Goal: Information Seeking & Learning: Learn about a topic

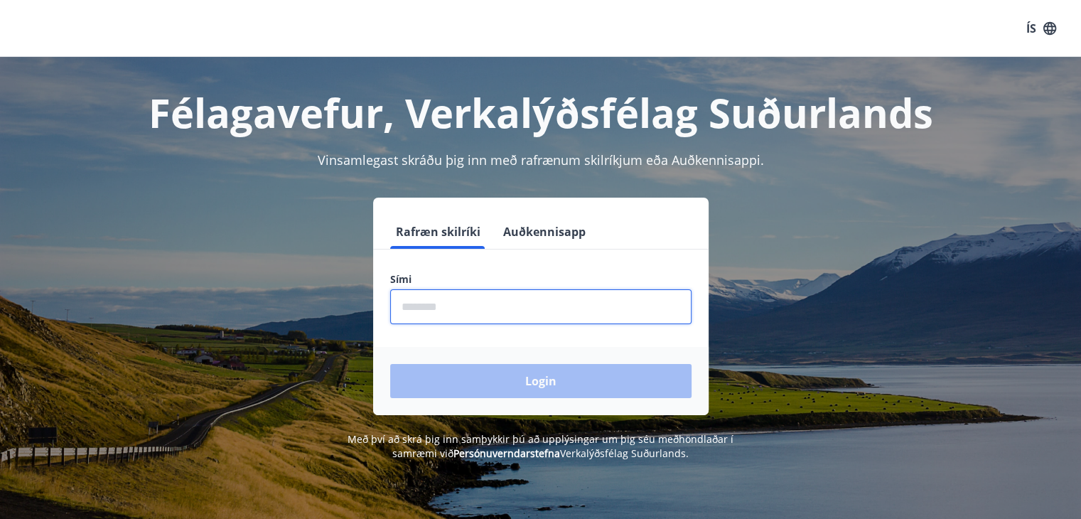
click at [492, 318] on input "phone" at bounding box center [540, 306] width 301 height 35
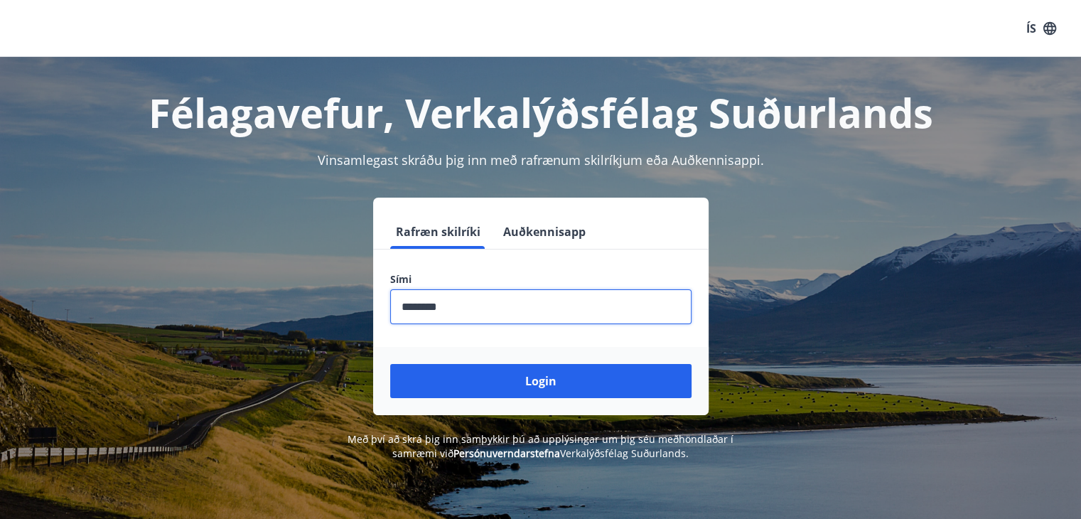
click at [617, 379] on button "Login" at bounding box center [540, 381] width 301 height 34
click at [412, 312] on input "phone" at bounding box center [540, 306] width 301 height 35
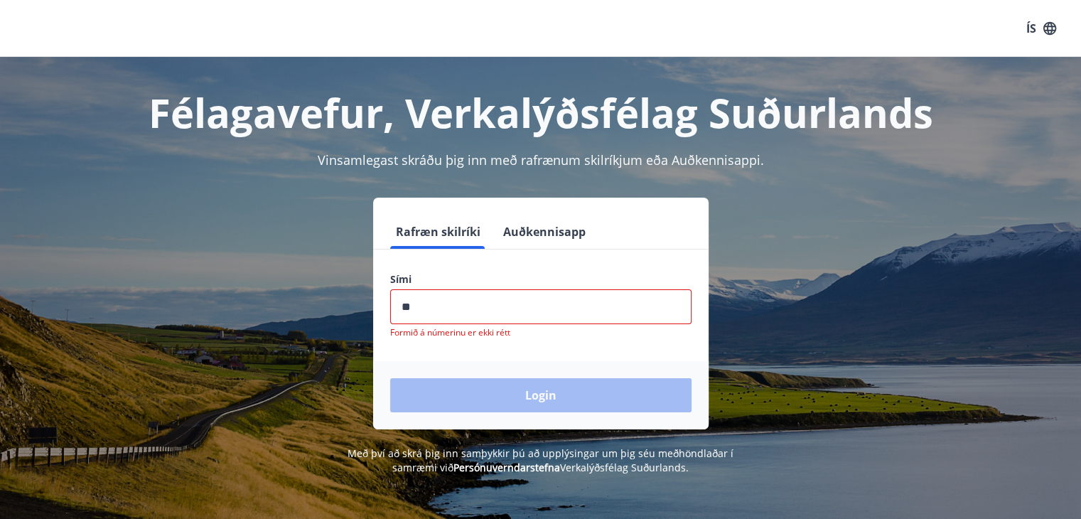
type input "*"
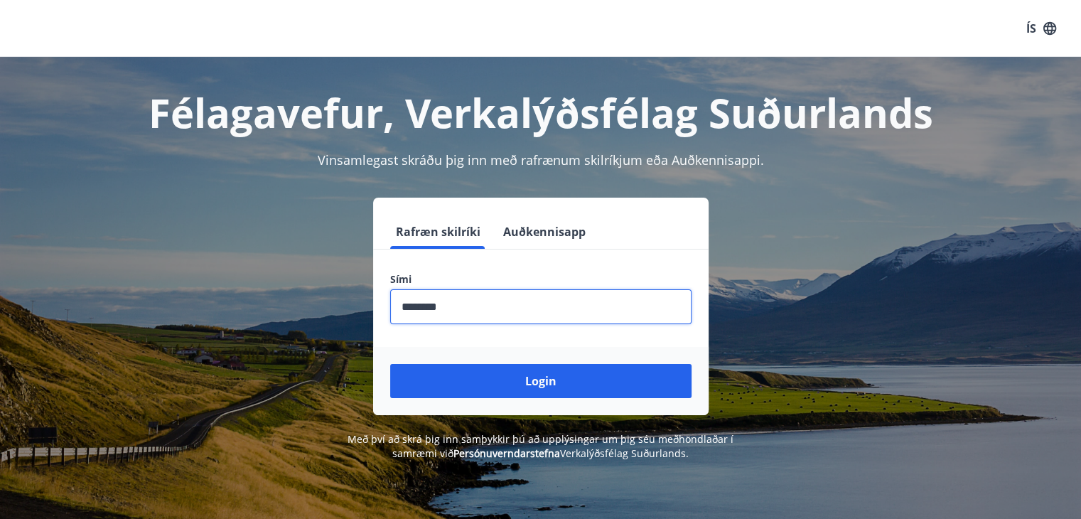
click at [412, 312] on input "phone" at bounding box center [540, 306] width 301 height 35
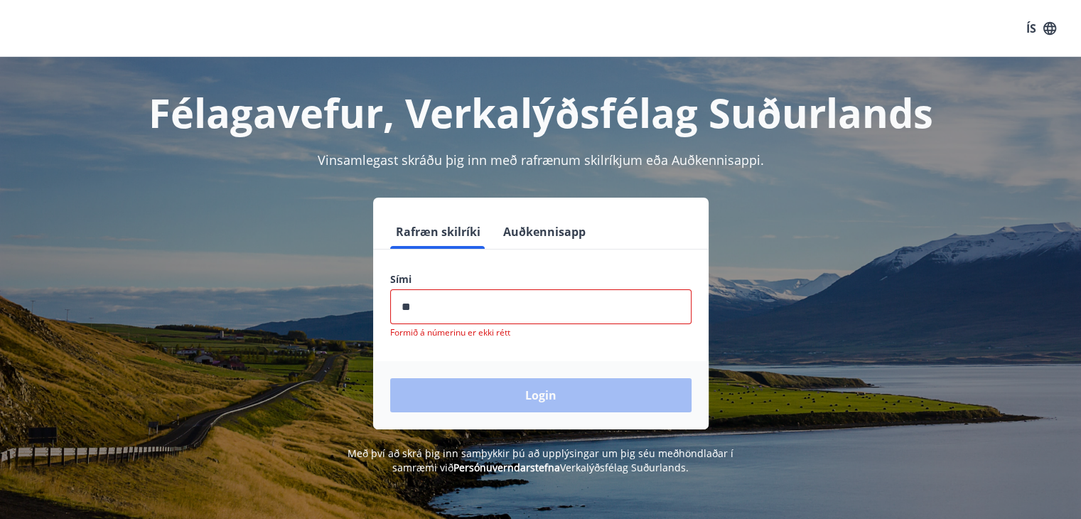
type input "*"
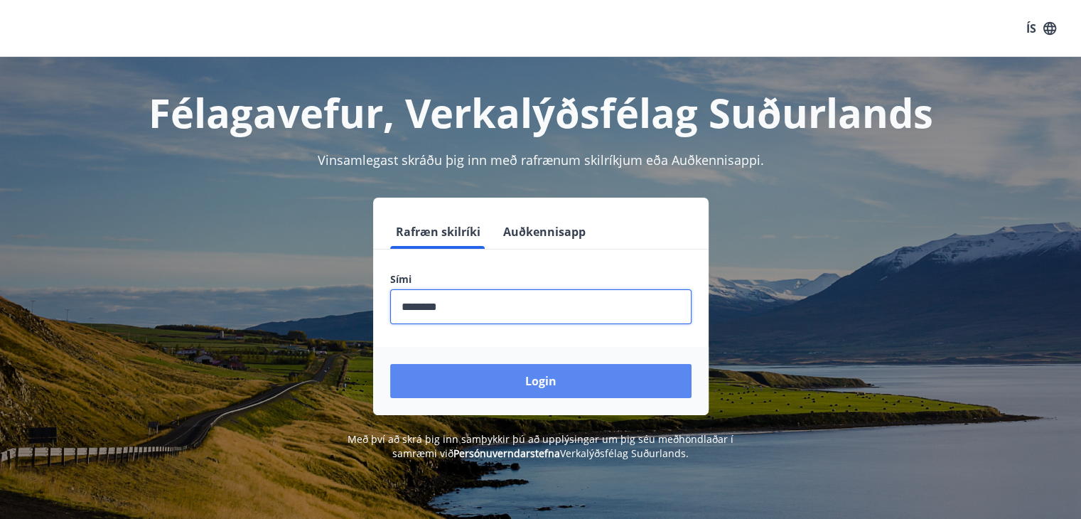
type input "********"
click at [654, 373] on button "Login" at bounding box center [540, 381] width 301 height 34
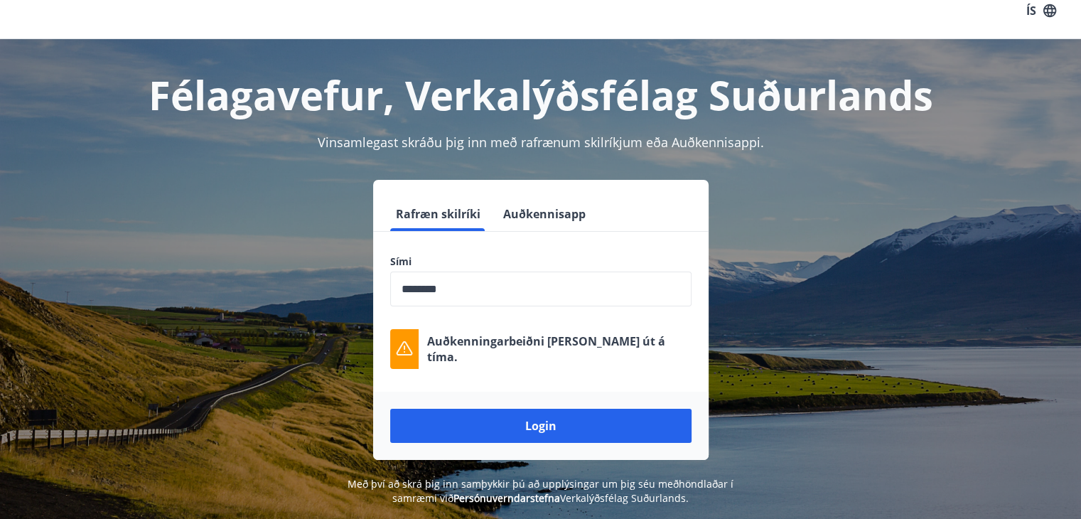
scroll to position [71, 0]
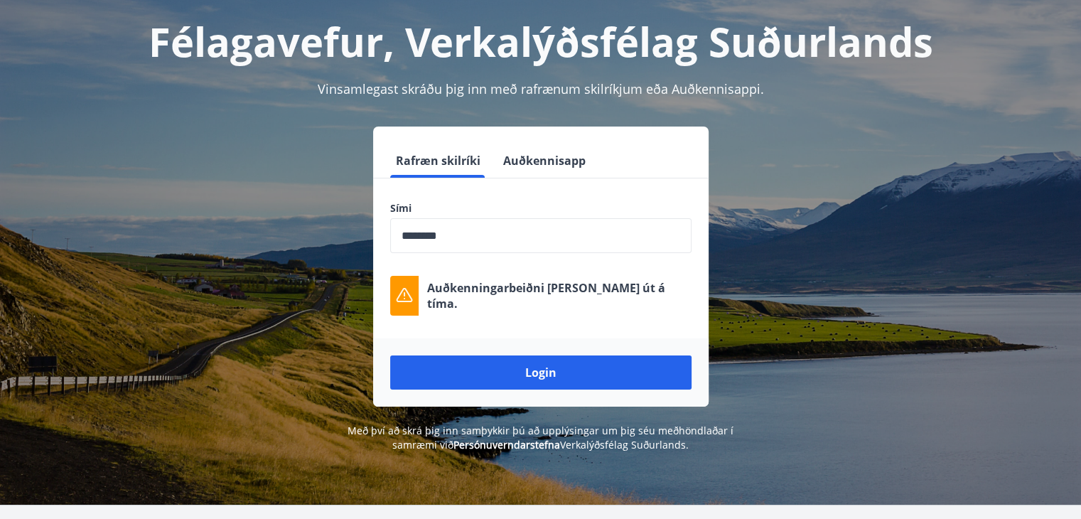
click at [512, 366] on button "Login" at bounding box center [540, 372] width 301 height 34
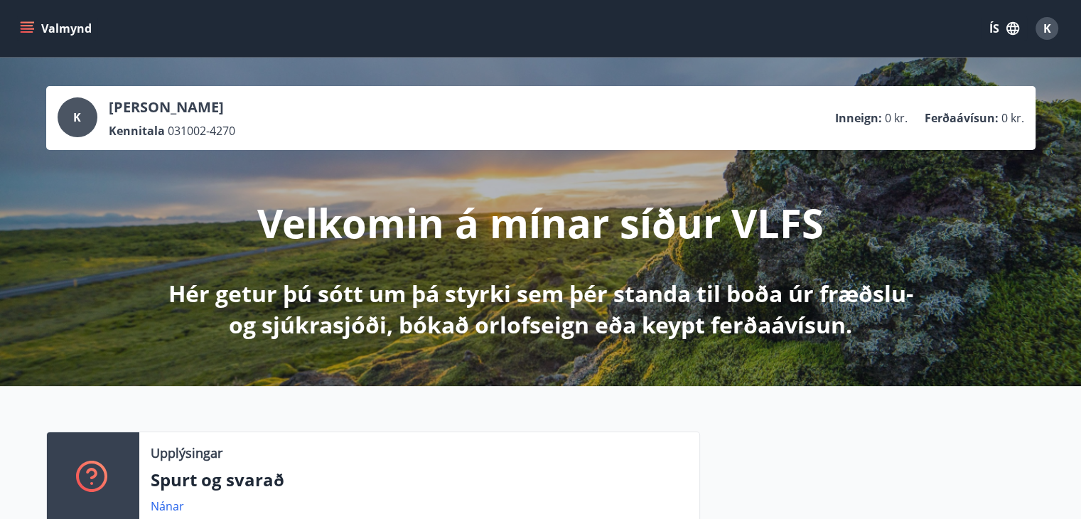
click at [994, 22] on button "ÍS" at bounding box center [1003, 29] width 45 height 26
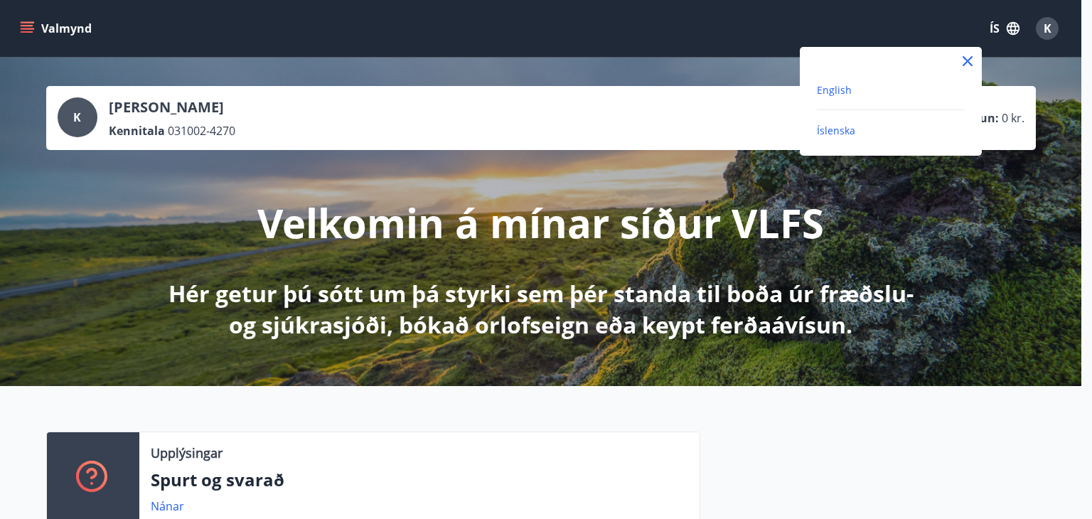
click at [836, 95] on span "English" at bounding box center [834, 90] width 35 height 14
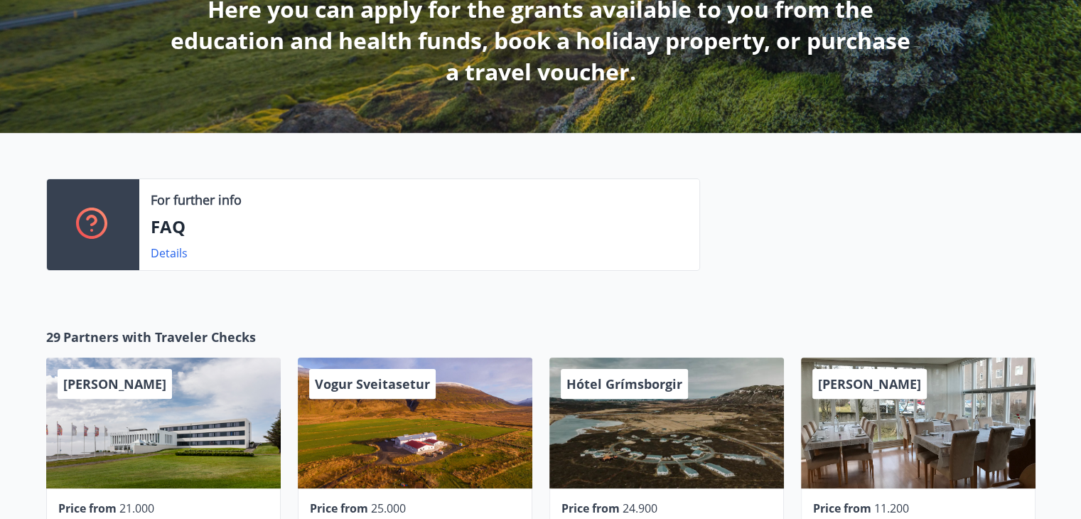
click at [463, 205] on div "For further info" at bounding box center [419, 199] width 537 height 18
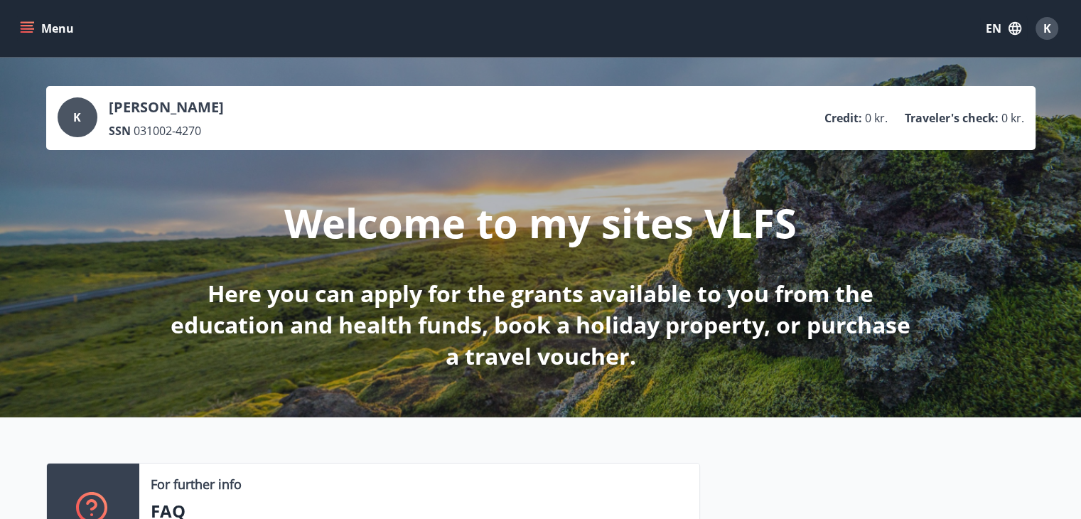
click at [36, 31] on button "Menu" at bounding box center [48, 29] width 63 height 26
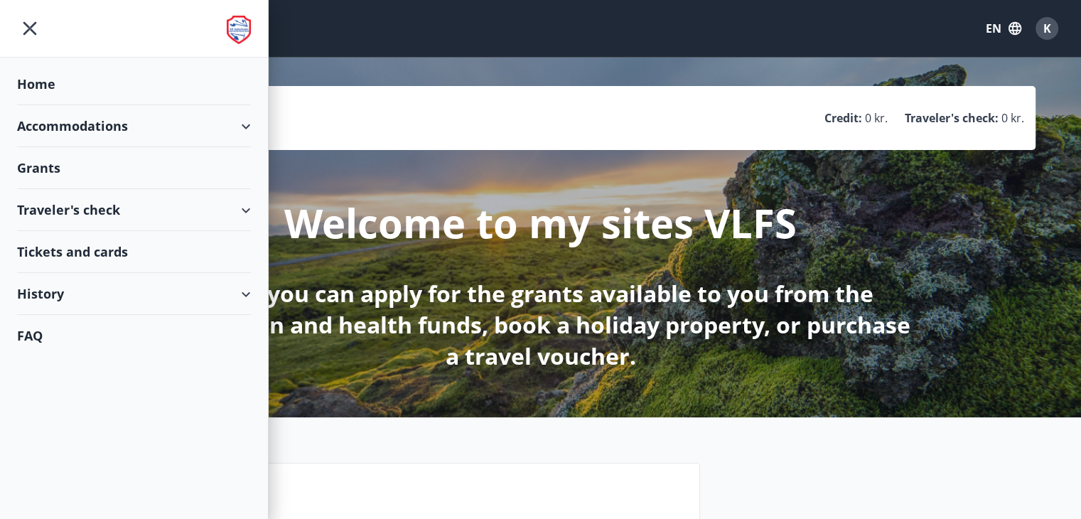
click at [55, 105] on div "Grants" at bounding box center [134, 84] width 234 height 42
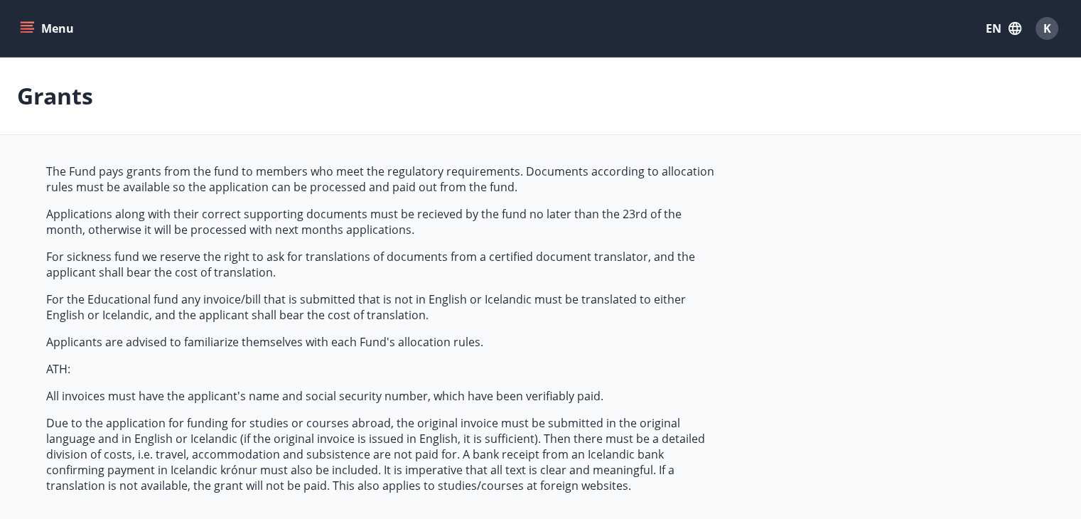
click at [1000, 28] on button "EN" at bounding box center [1003, 29] width 47 height 26
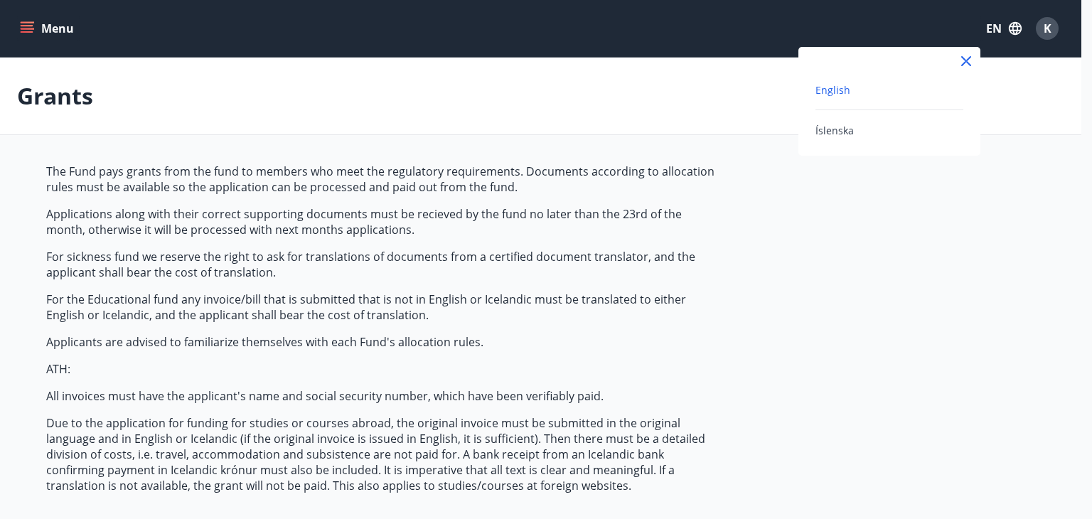
click at [832, 91] on span "English" at bounding box center [832, 90] width 35 height 14
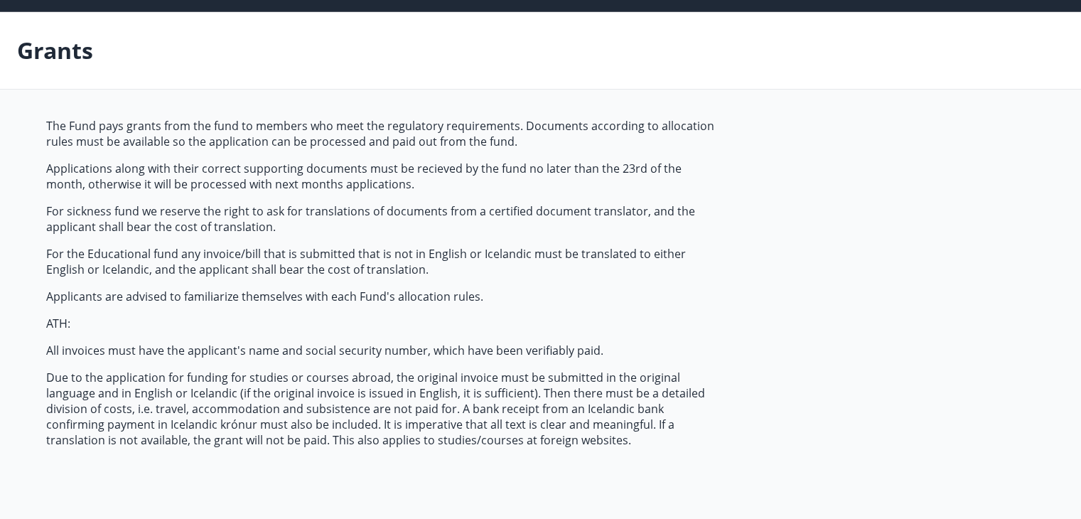
scroll to position [426, 0]
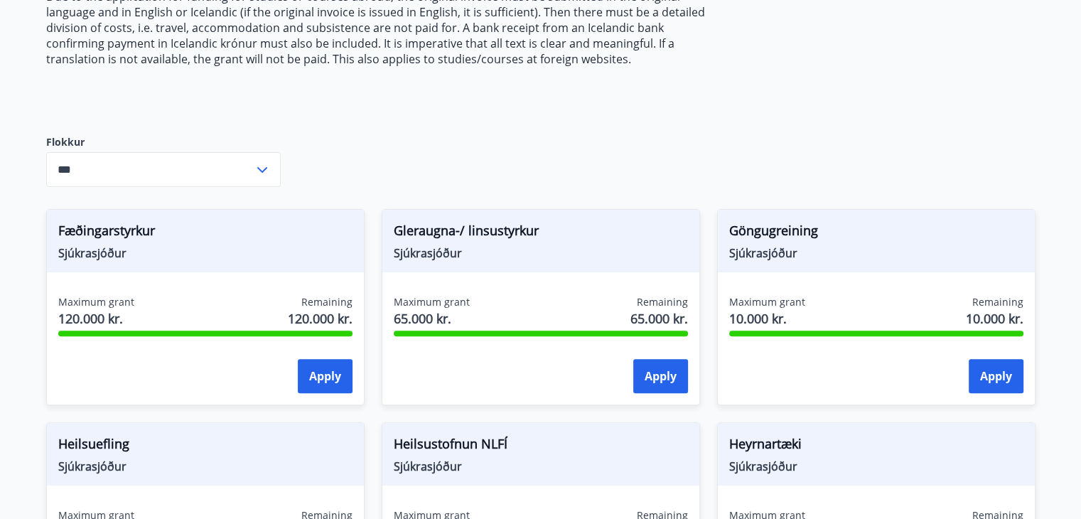
click at [198, 262] on div "Fæðingarstyrkur Sjúkrasjóður" at bounding box center [205, 241] width 317 height 63
click at [193, 182] on input "***" at bounding box center [150, 169] width 208 height 35
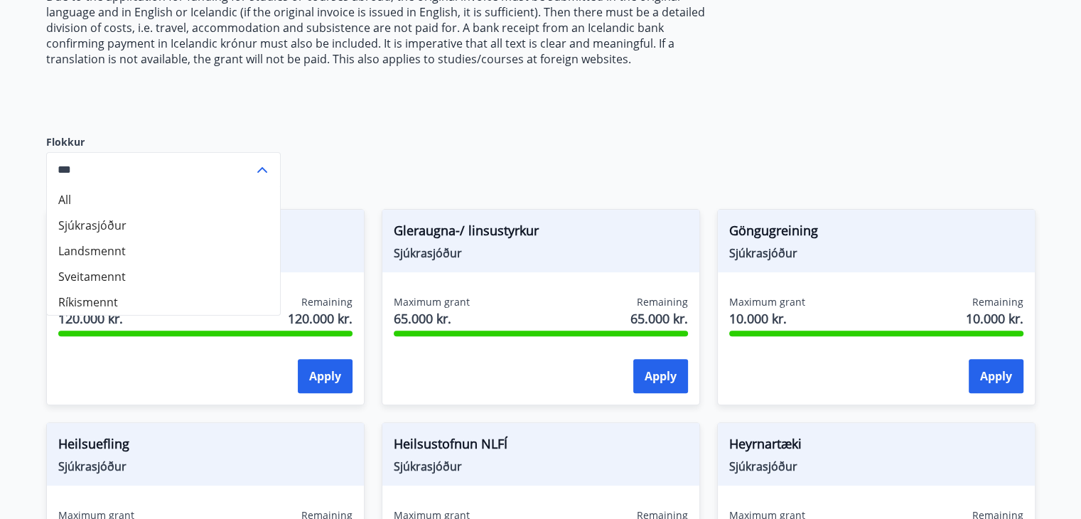
click at [145, 220] on li "Sjúkrasjóður" at bounding box center [163, 225] width 233 height 26
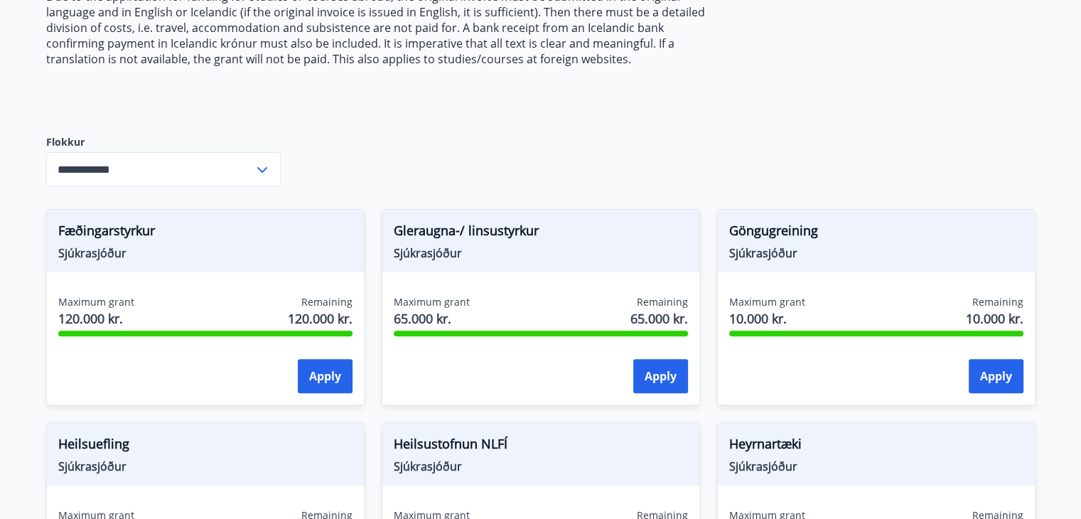
click at [206, 170] on input "**********" at bounding box center [150, 169] width 208 height 35
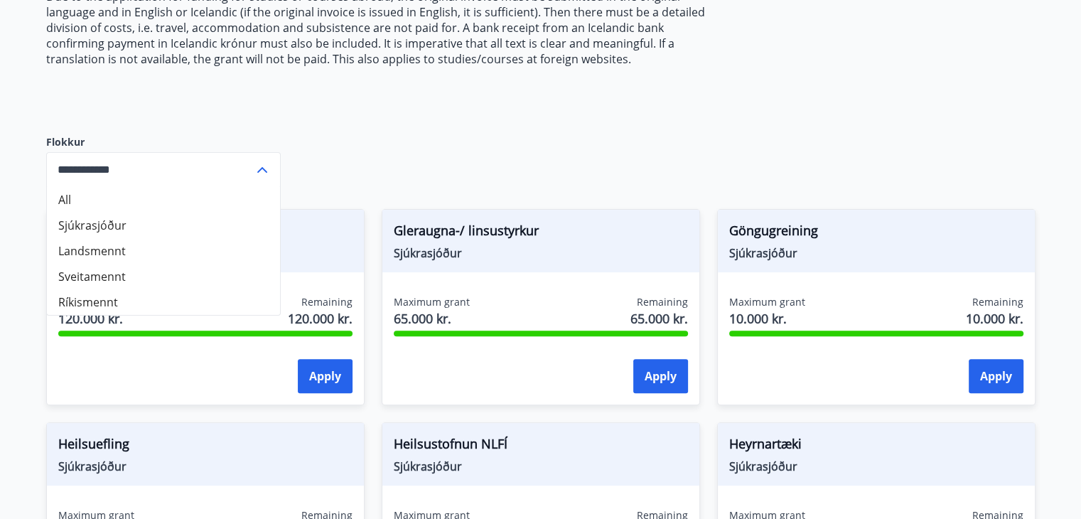
click at [93, 195] on li "All" at bounding box center [163, 200] width 233 height 26
type input "***"
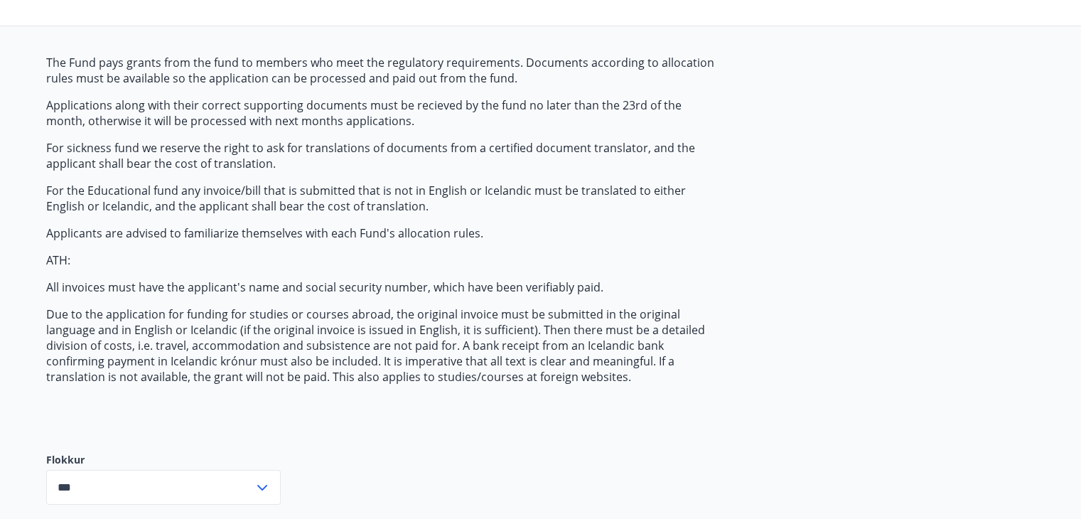
scroll to position [0, 0]
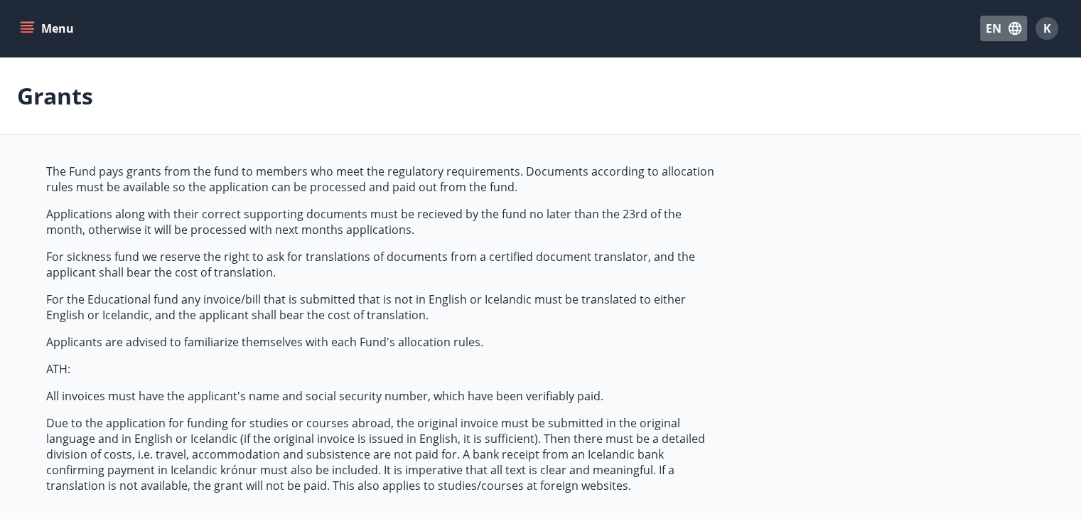
click at [1003, 27] on button "EN" at bounding box center [1003, 29] width 47 height 26
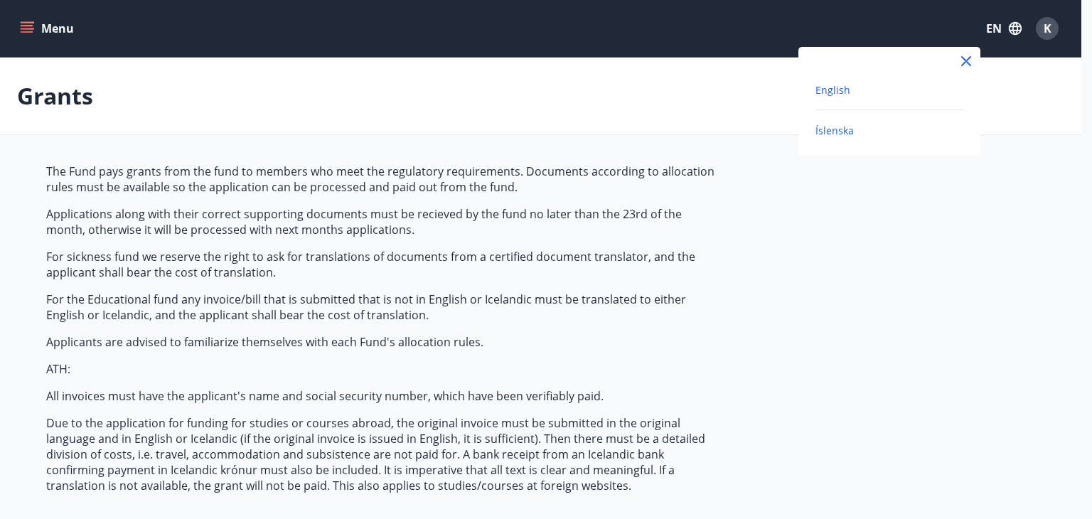
click at [833, 126] on span "Íslenska" at bounding box center [834, 131] width 38 height 14
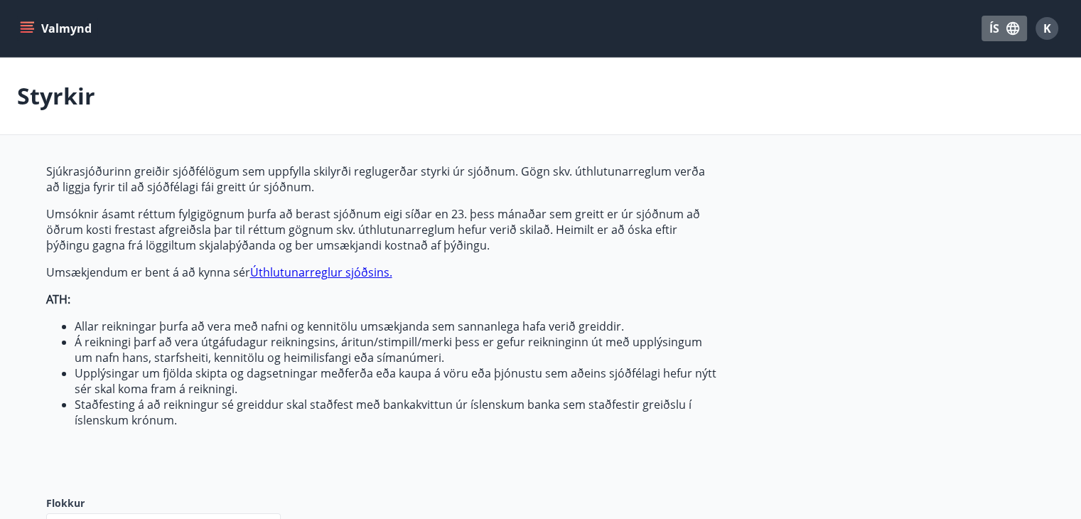
click at [993, 30] on button "ÍS" at bounding box center [1003, 29] width 45 height 26
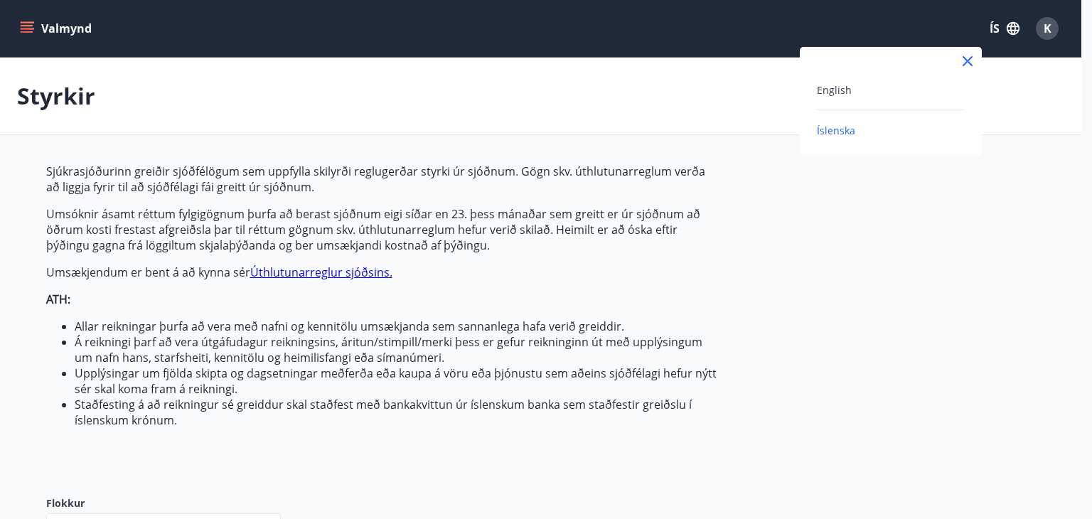
click at [858, 92] on div "English" at bounding box center [891, 89] width 148 height 17
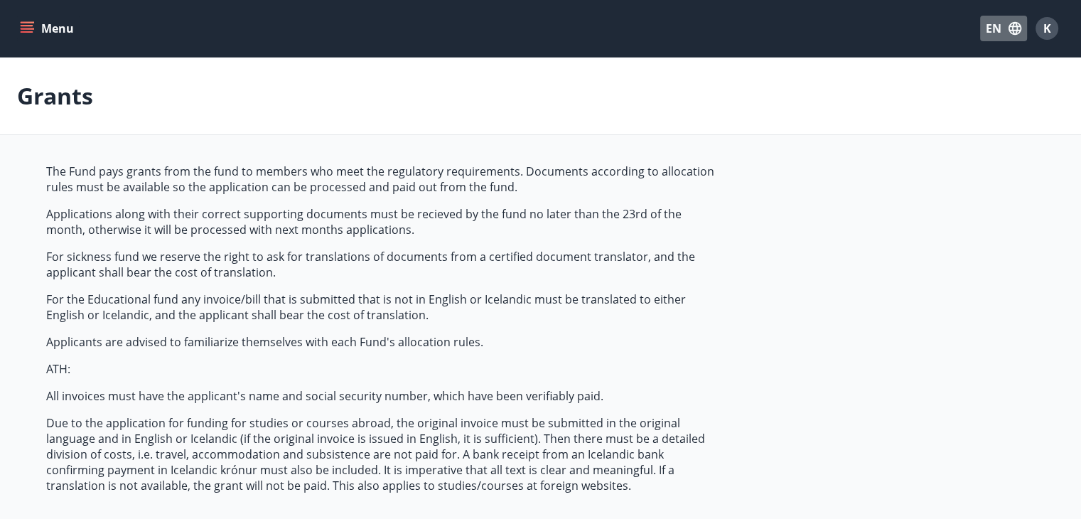
click at [982, 26] on button "EN" at bounding box center [1003, 29] width 47 height 26
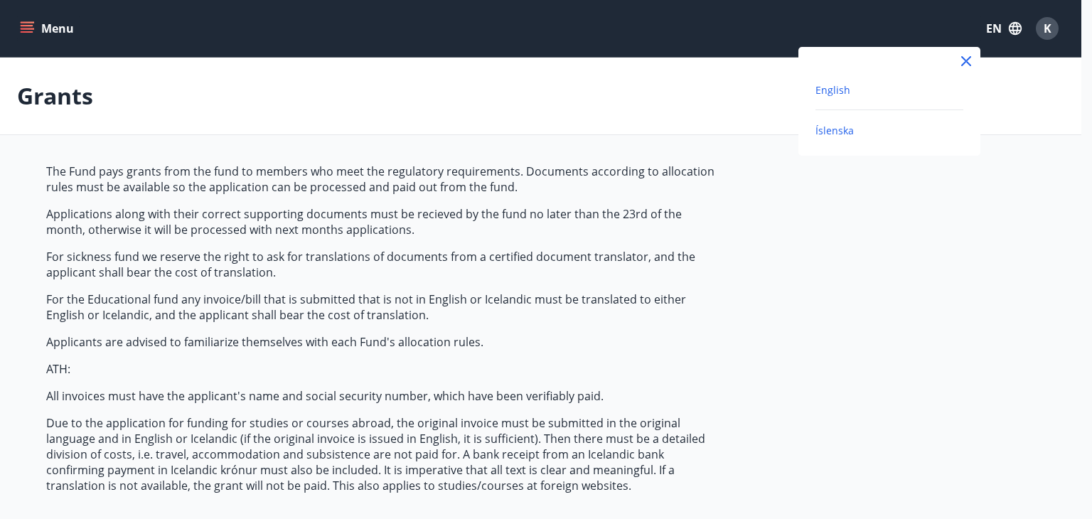
click at [818, 128] on span "Íslenska" at bounding box center [834, 131] width 38 height 14
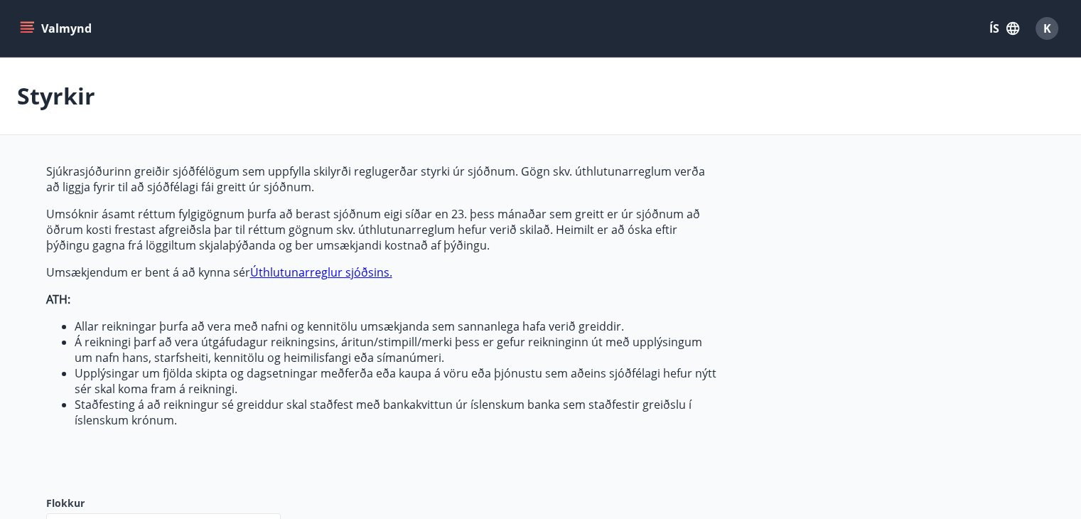
click at [347, 276] on link "Úthlutunarreglur sjóðsins." at bounding box center [321, 272] width 142 height 16
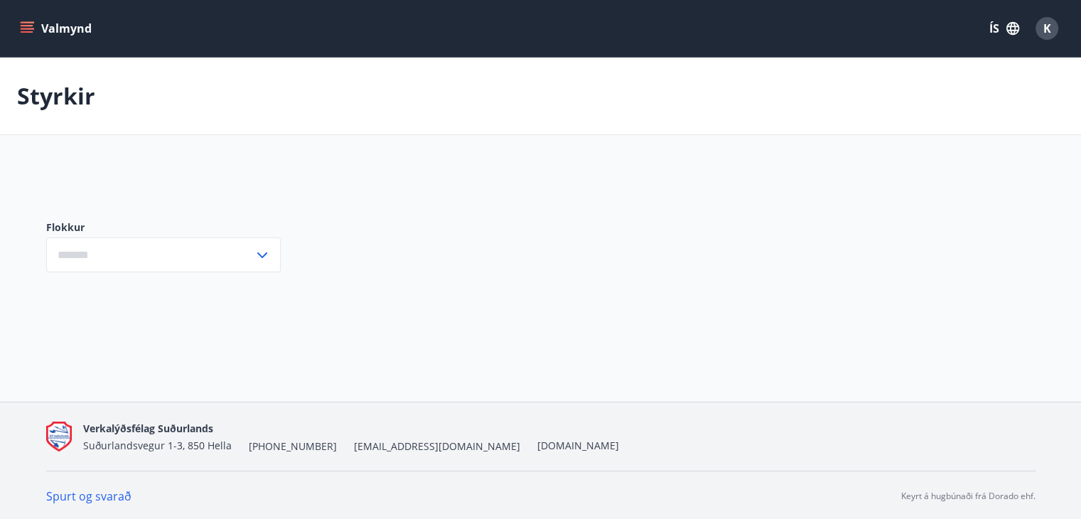
type input "***"
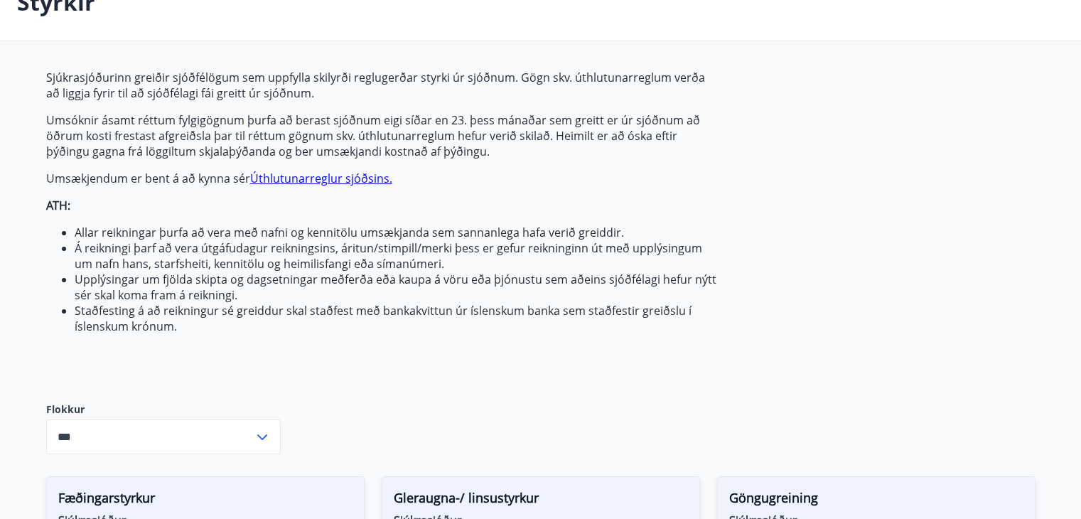
scroll to position [426, 0]
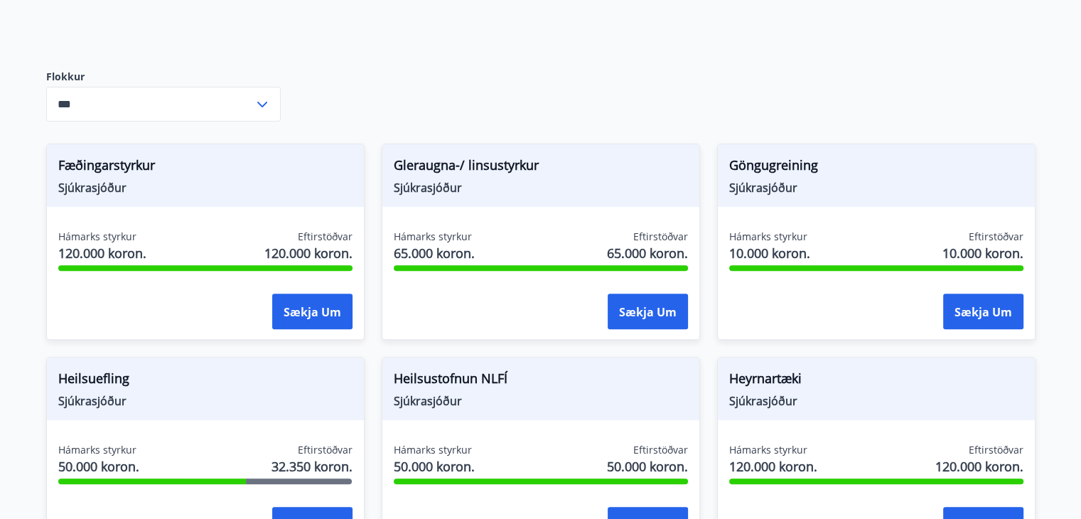
click at [352, 211] on div "Fæðingarstyrkur Sjúkrasjóður Hámarks styrkur 120.000 koron. Eftirstöðvar 120.00…" at bounding box center [205, 242] width 318 height 196
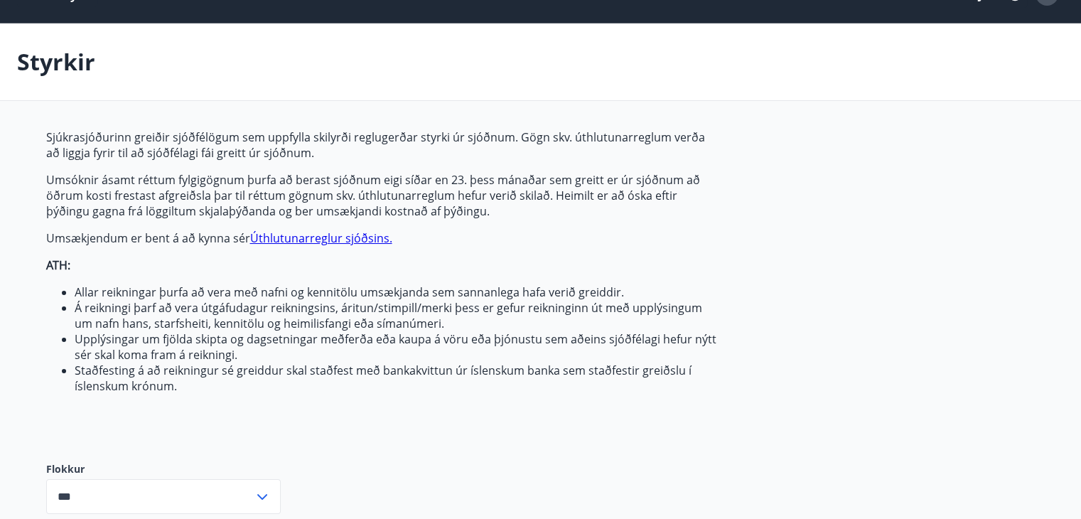
scroll to position [0, 0]
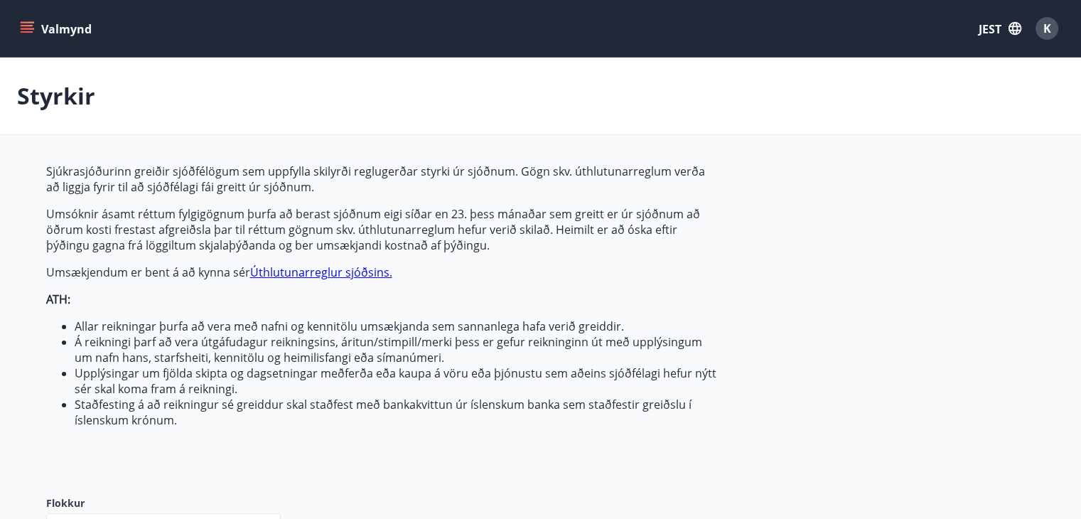
click at [699, 165] on font "Sjúkrasjóðurinn greiðir sjóðfélögum sem uppfylla skilyrði reglugerðar styrki úr…" at bounding box center [375, 178] width 659 height 31
click at [987, 21] on font "JEST" at bounding box center [990, 29] width 23 height 16
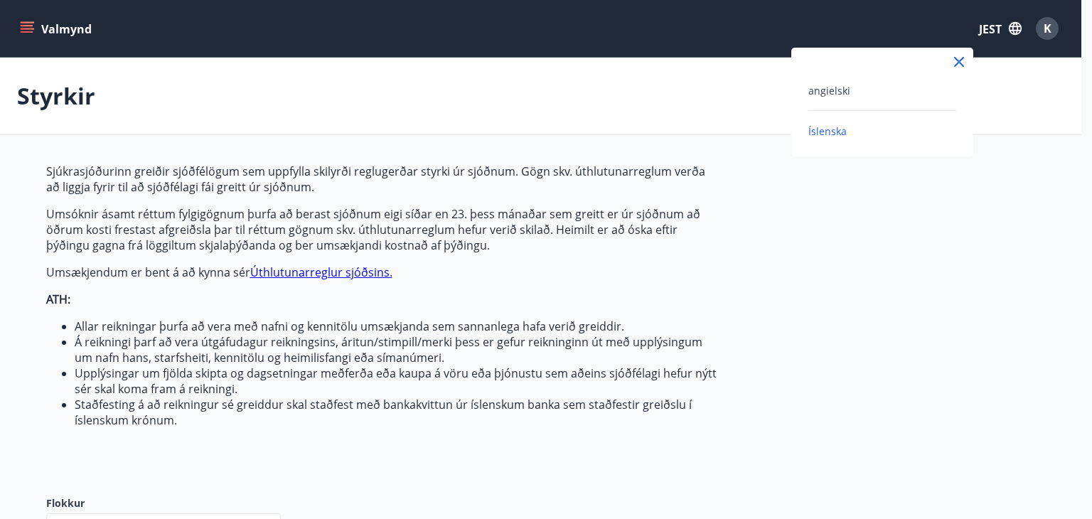
click at [827, 98] on div "angielski" at bounding box center [882, 90] width 148 height 17
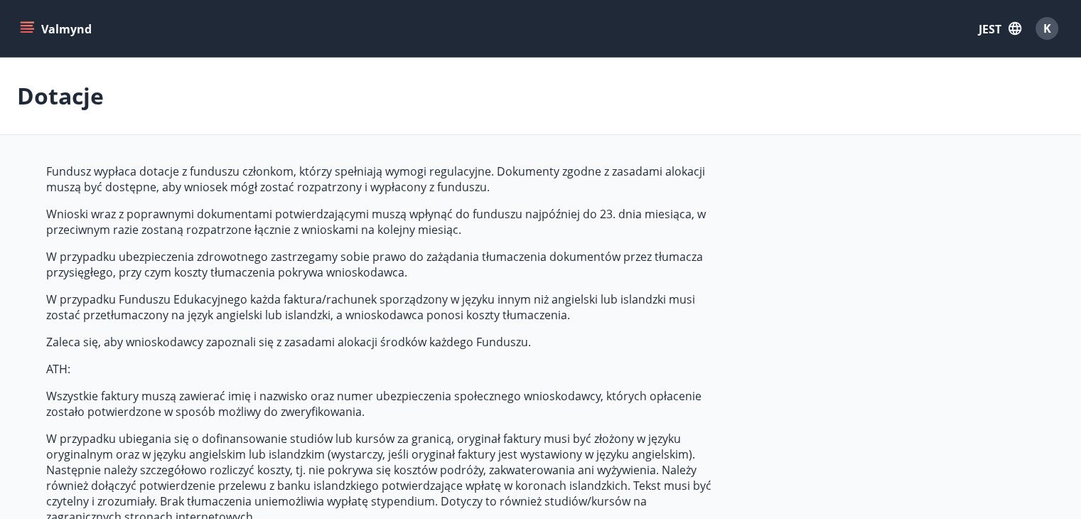
click at [996, 27] on font "JEST" at bounding box center [990, 29] width 23 height 16
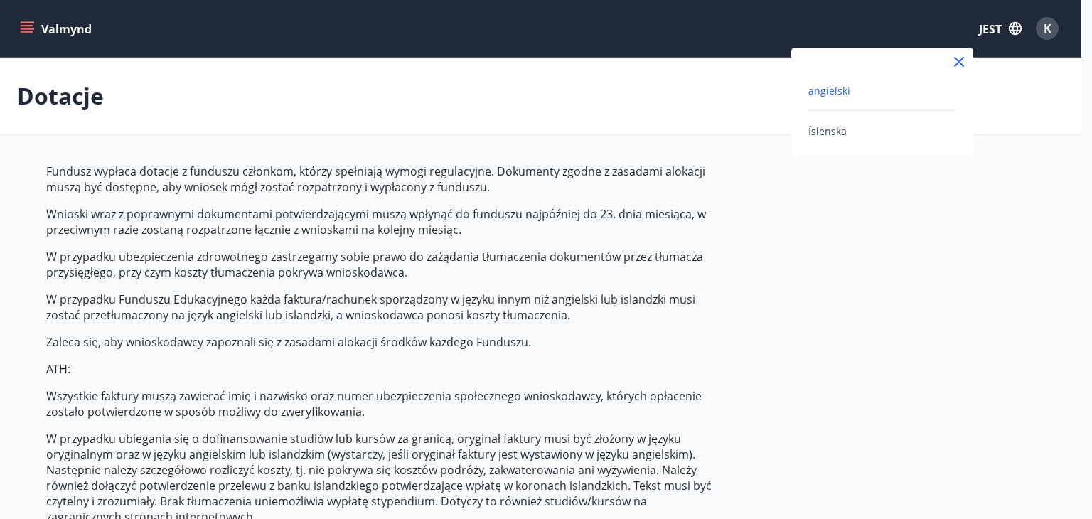
click at [751, 268] on div at bounding box center [546, 259] width 1092 height 519
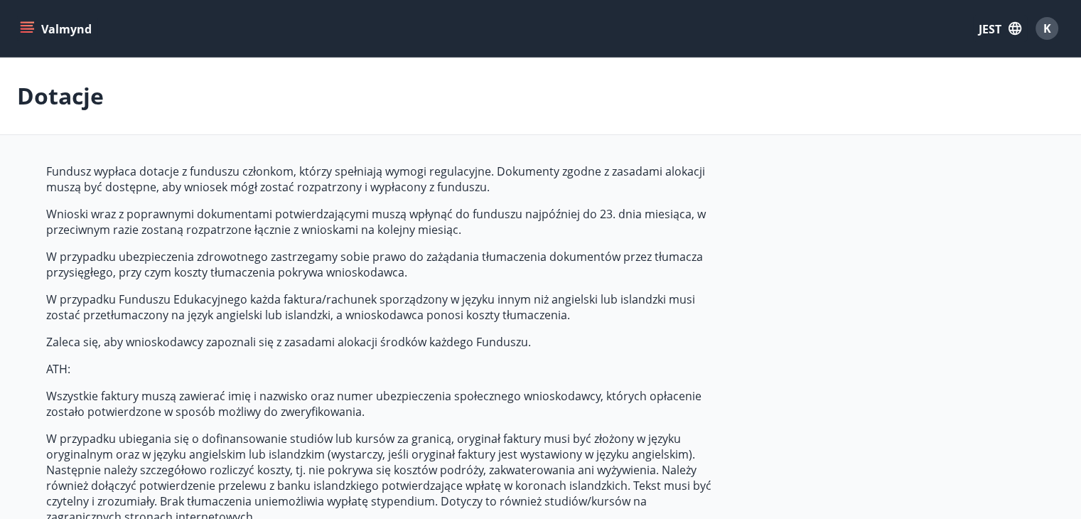
click at [47, 90] on font "Dotacje" at bounding box center [60, 95] width 87 height 31
click at [19, 26] on button "Valmynd" at bounding box center [57, 29] width 80 height 26
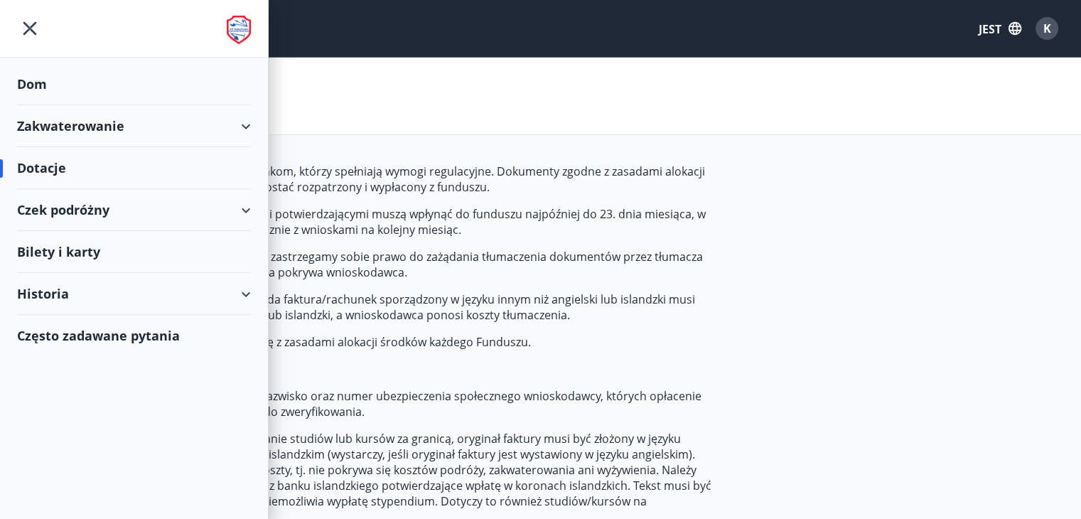
click at [77, 329] on font "Często zadawane pytania" at bounding box center [98, 335] width 163 height 17
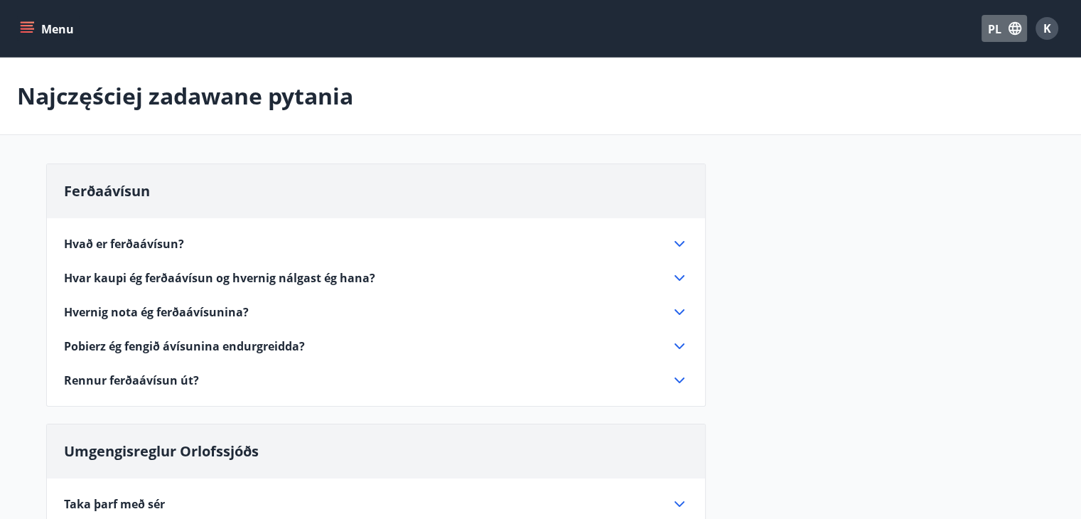
click at [997, 29] on font "PL" at bounding box center [995, 29] width 14 height 16
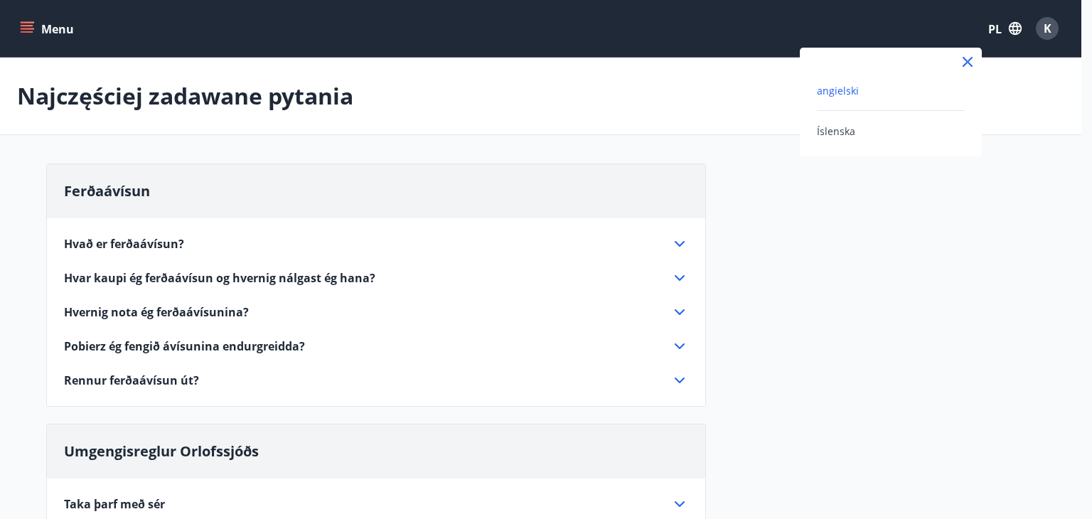
click at [824, 199] on div at bounding box center [546, 259] width 1092 height 519
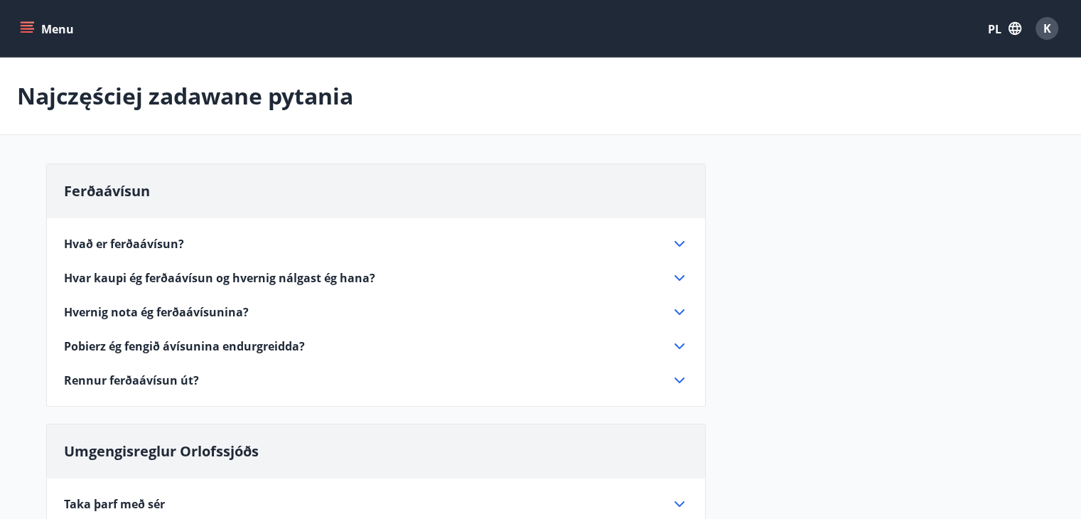
click at [993, 33] on font "PL" at bounding box center [995, 29] width 14 height 16
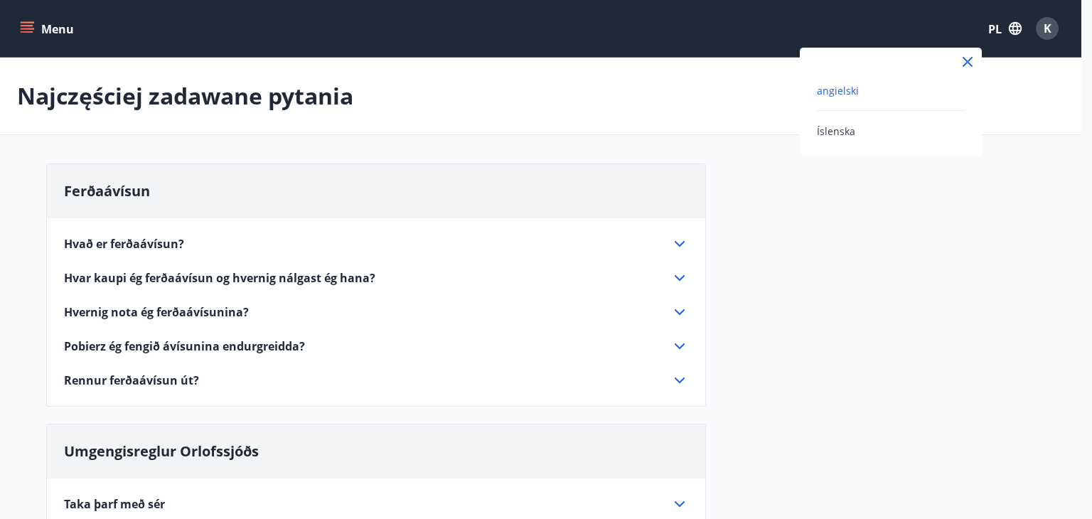
click at [856, 88] on div "angielski" at bounding box center [891, 90] width 148 height 17
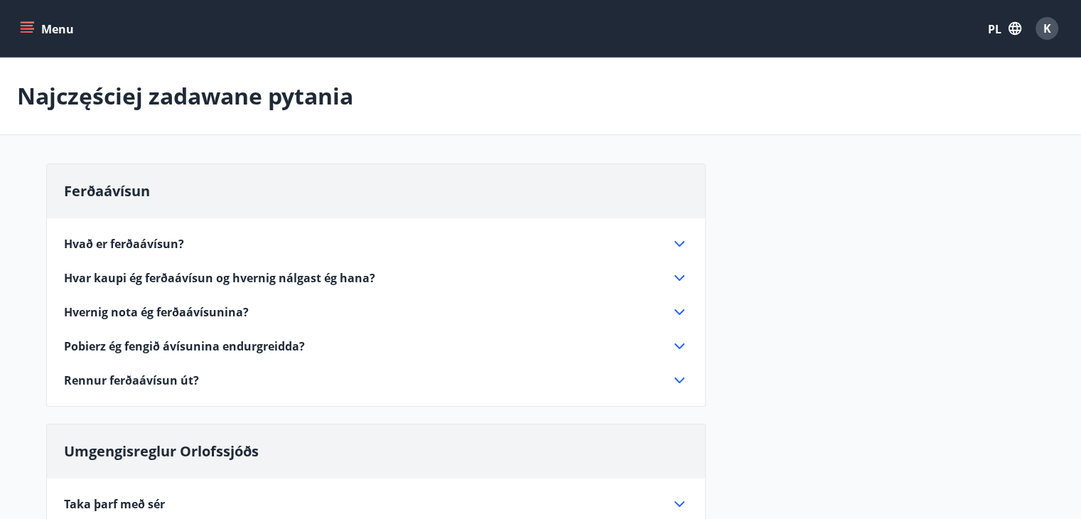
click at [989, 26] on font "PL" at bounding box center [995, 29] width 14 height 16
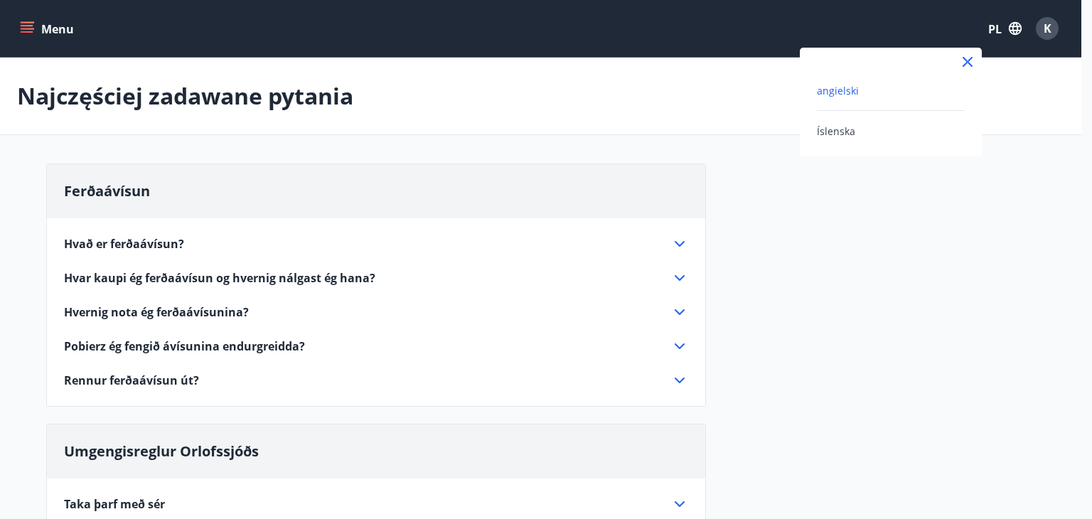
click at [844, 88] on font "angielski" at bounding box center [838, 91] width 42 height 14
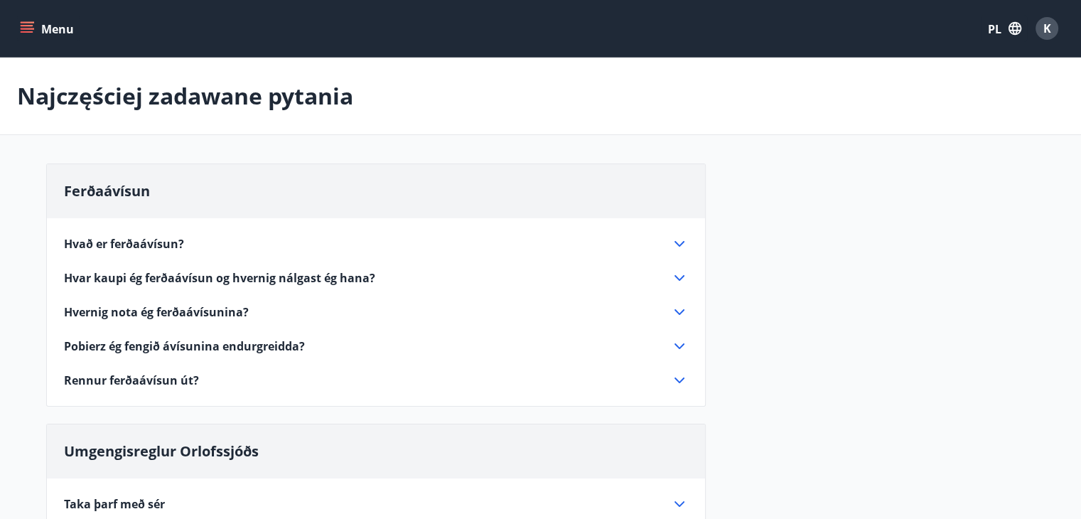
click at [999, 35] on font "PL" at bounding box center [995, 29] width 14 height 16
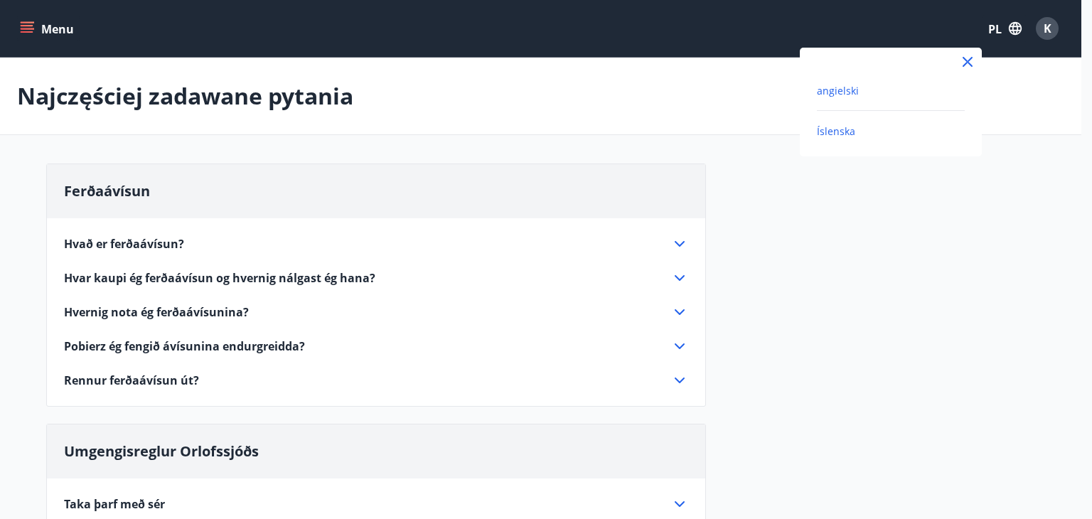
click at [844, 131] on font "Íslenska" at bounding box center [836, 131] width 38 height 14
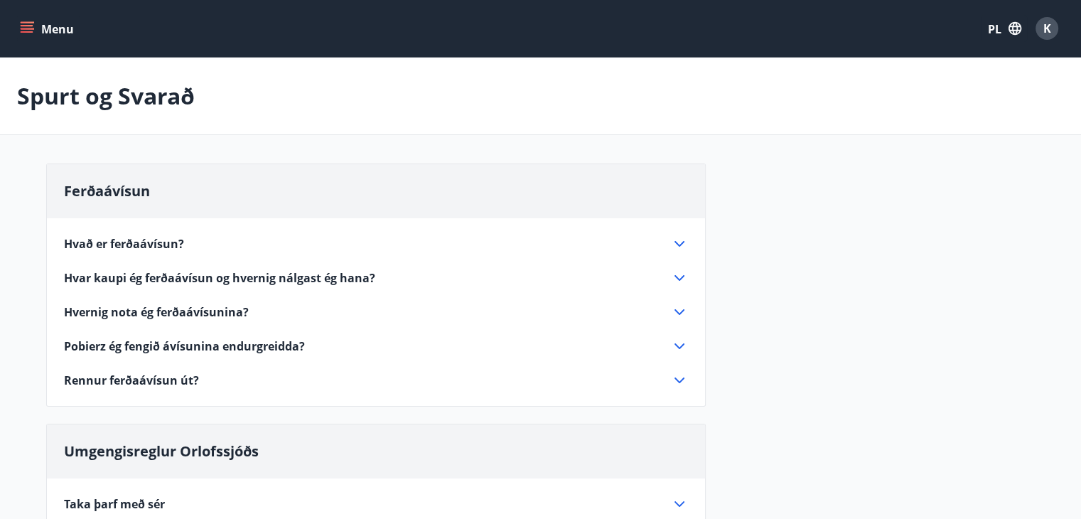
click at [994, 36] on font "PL" at bounding box center [995, 29] width 14 height 16
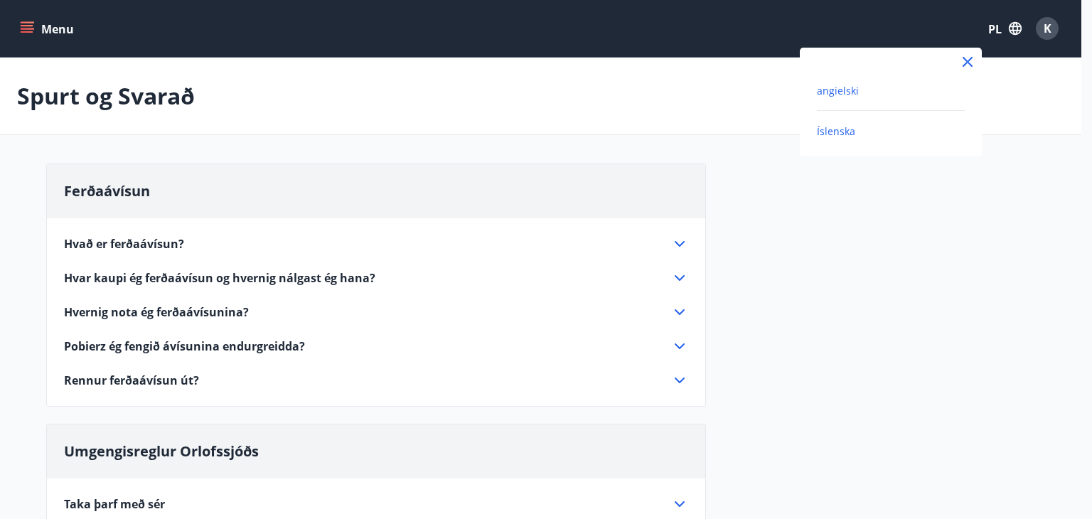
click at [839, 87] on font "angielski" at bounding box center [838, 91] width 42 height 14
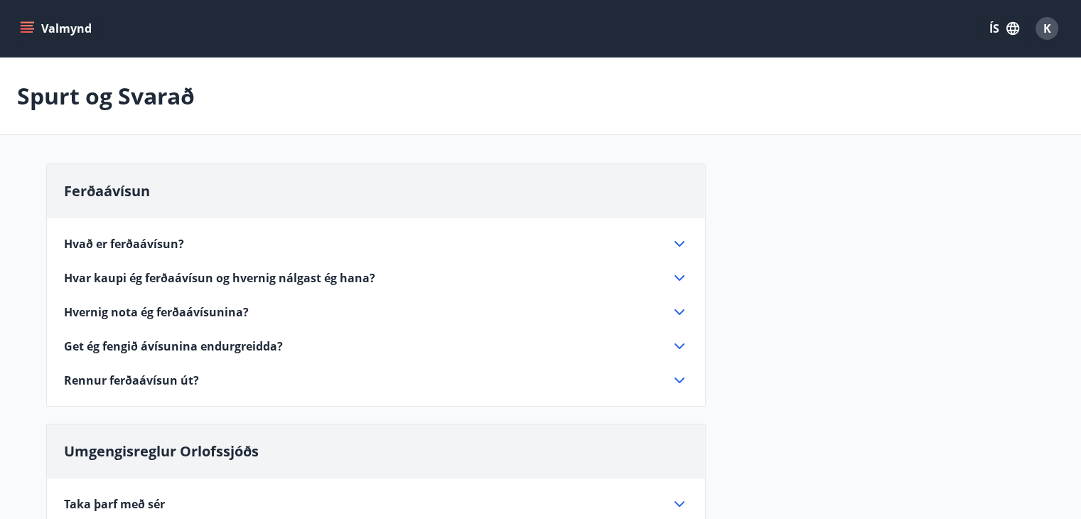
click at [992, 27] on button "ÍS" at bounding box center [1003, 29] width 45 height 26
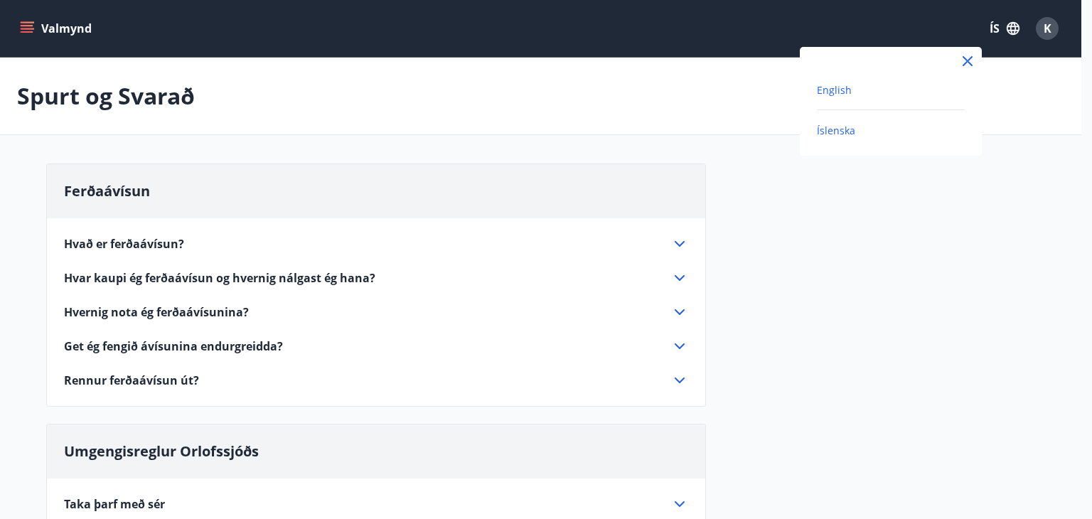
click at [830, 92] on span "English" at bounding box center [834, 90] width 35 height 14
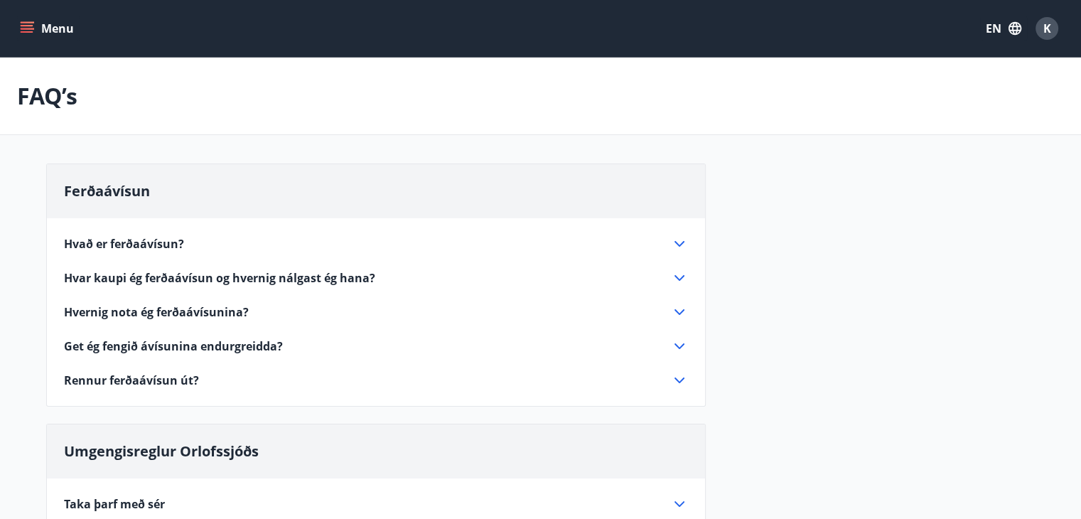
click at [654, 129] on div "FAQ’s" at bounding box center [540, 96] width 1081 height 77
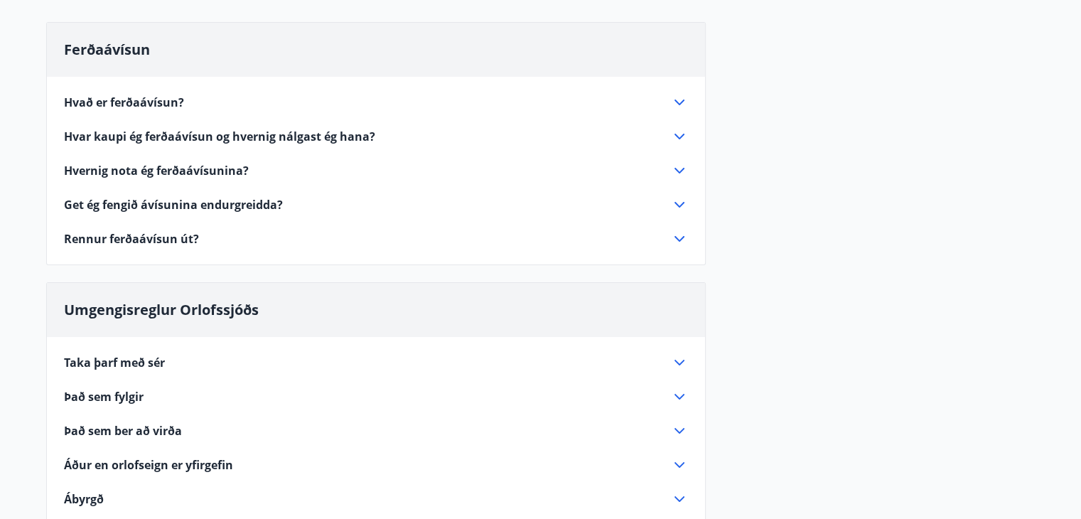
scroll to position [142, 0]
click at [680, 107] on icon at bounding box center [679, 101] width 17 height 17
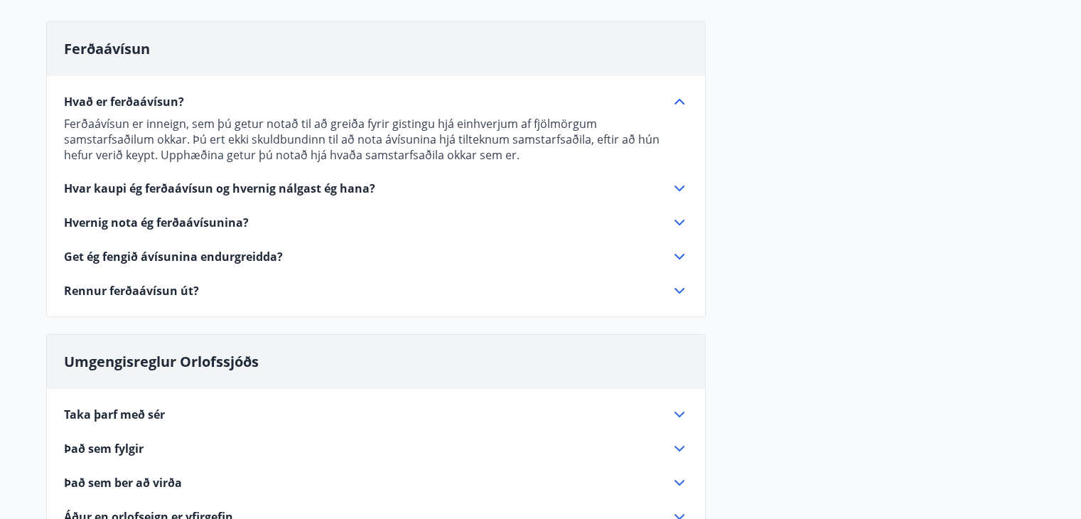
click at [680, 107] on icon at bounding box center [679, 101] width 17 height 17
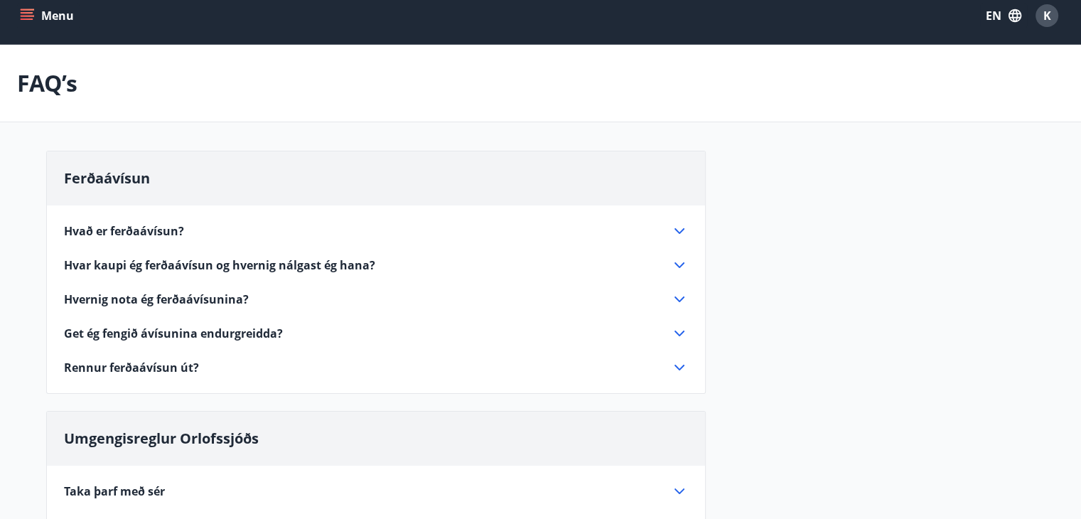
scroll to position [0, 0]
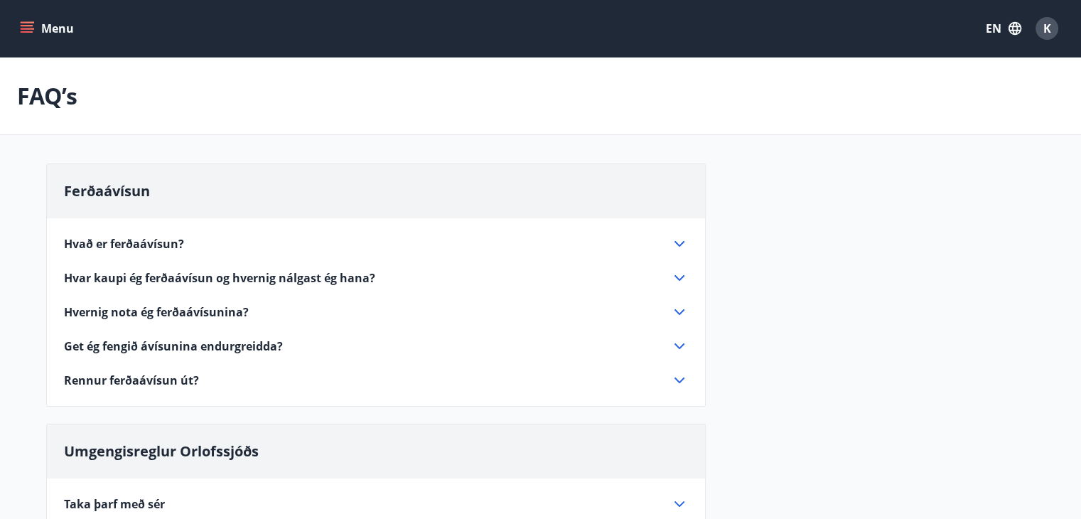
click at [983, 29] on button "EN" at bounding box center [1003, 29] width 47 height 26
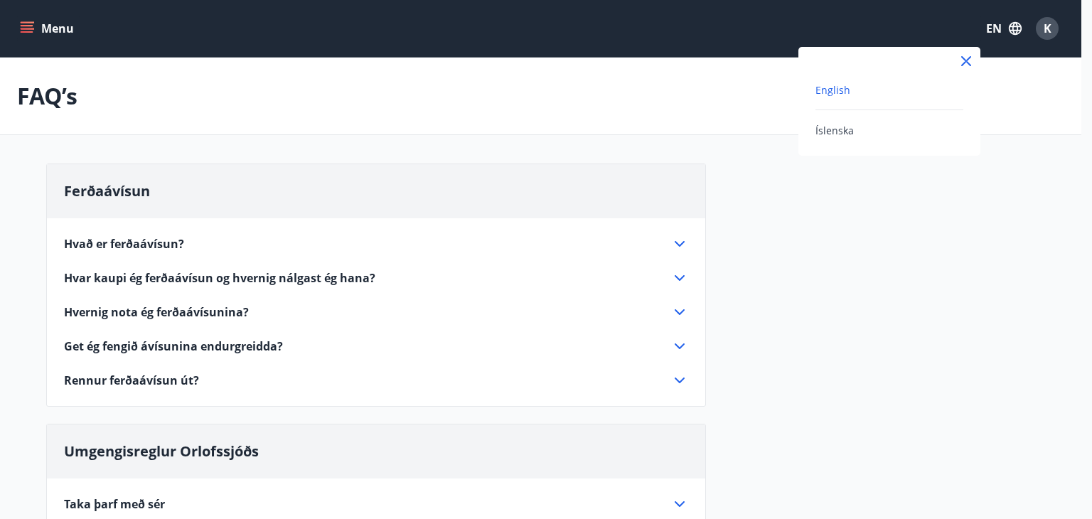
click at [959, 66] on icon at bounding box center [965, 61] width 17 height 17
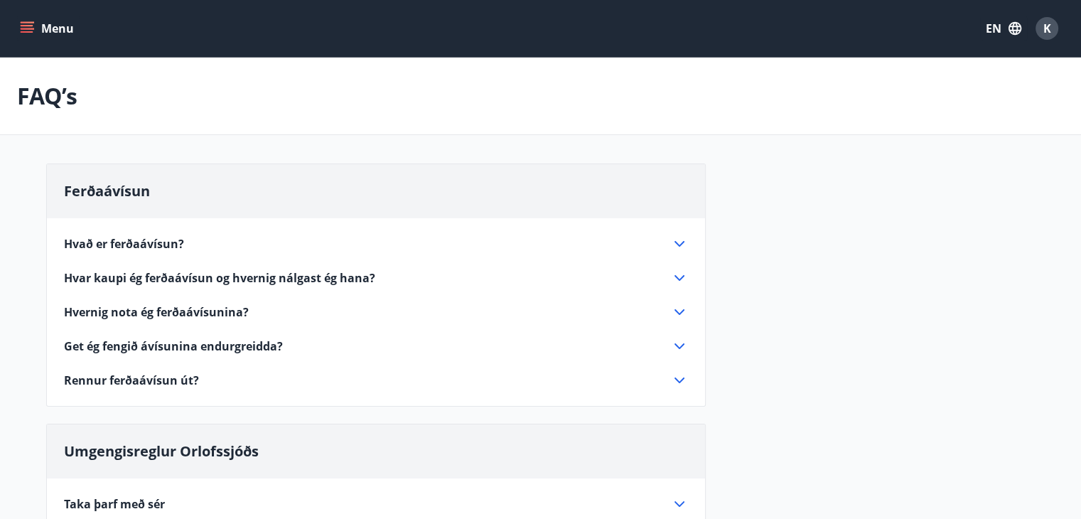
click at [991, 28] on button "EN" at bounding box center [1003, 29] width 47 height 26
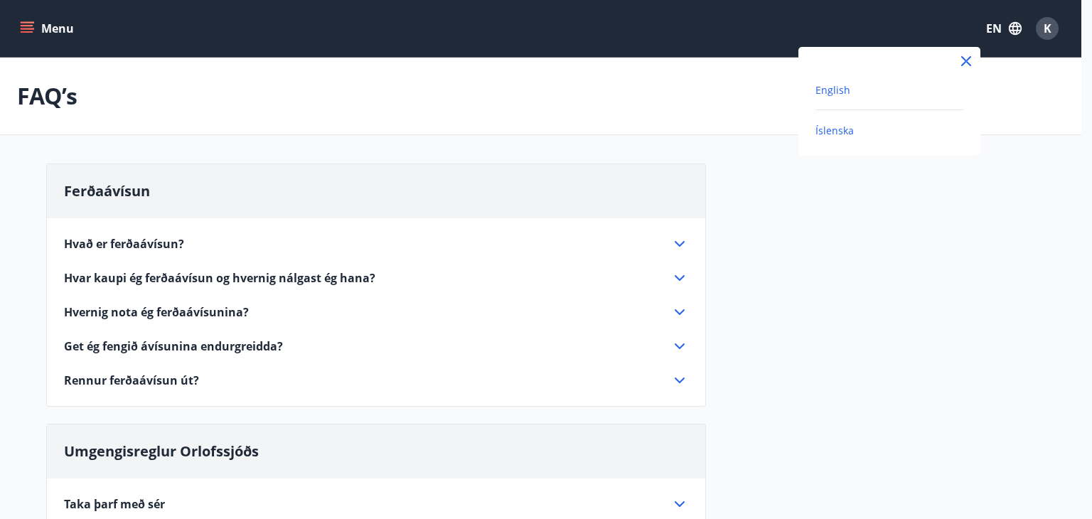
click at [825, 131] on span "Íslenska" at bounding box center [834, 131] width 38 height 14
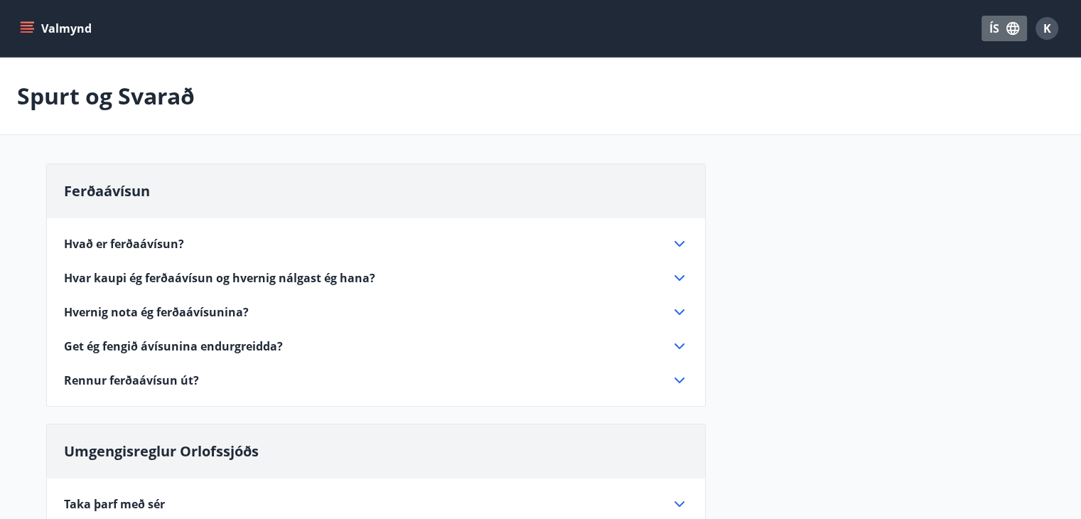
click at [985, 35] on button "ÍS" at bounding box center [1003, 29] width 45 height 26
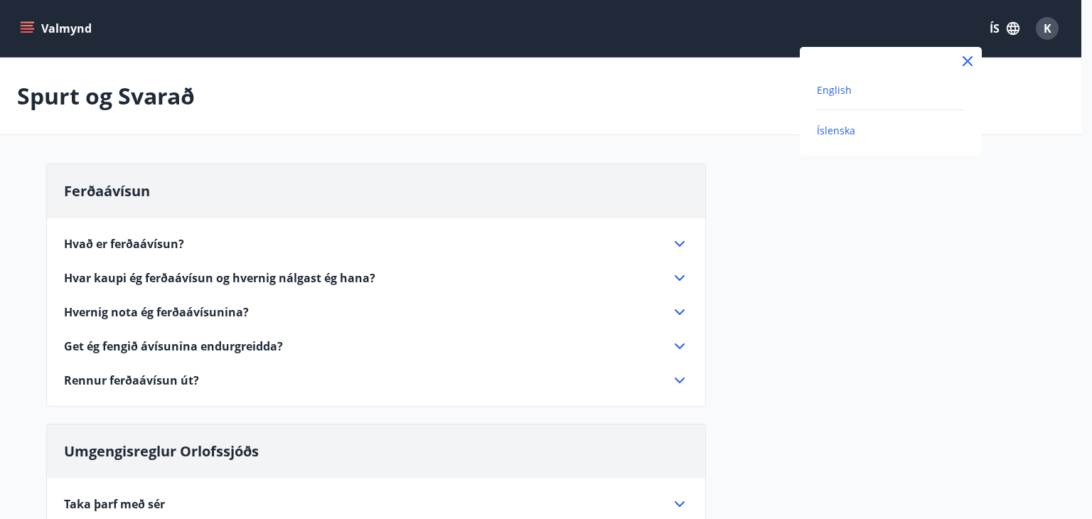
click at [848, 90] on span "English" at bounding box center [834, 90] width 35 height 14
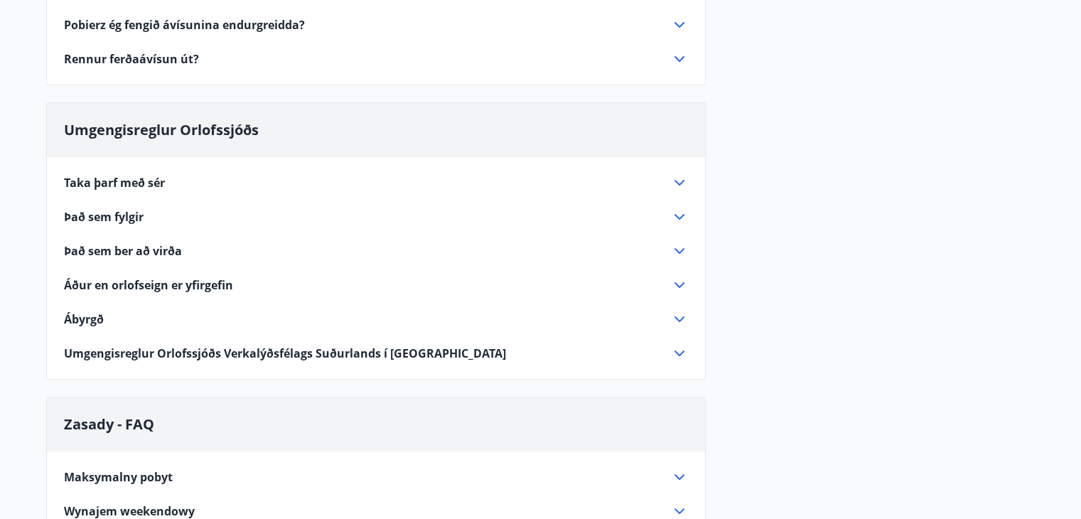
scroll to position [249, 0]
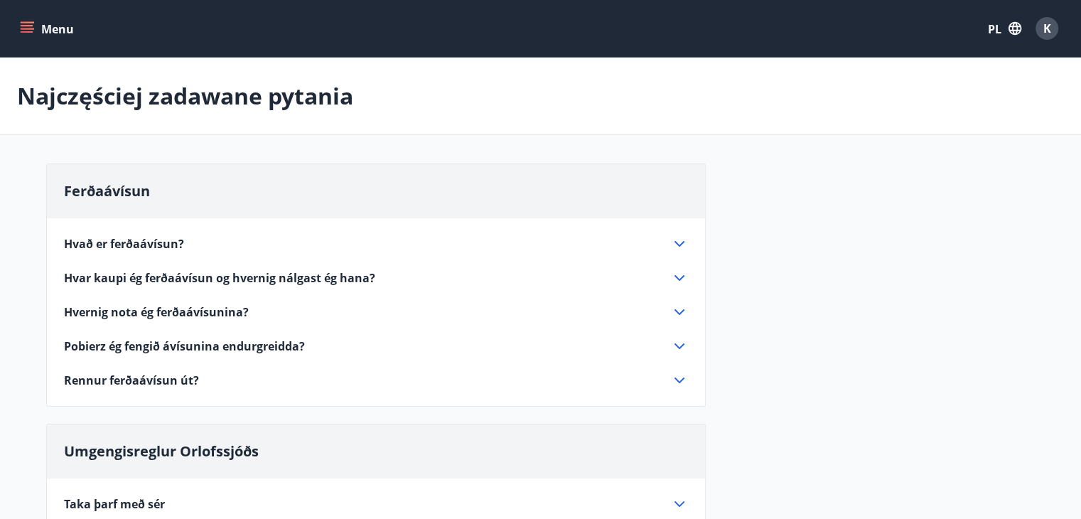
click at [34, 29] on button "Menu" at bounding box center [48, 29] width 63 height 26
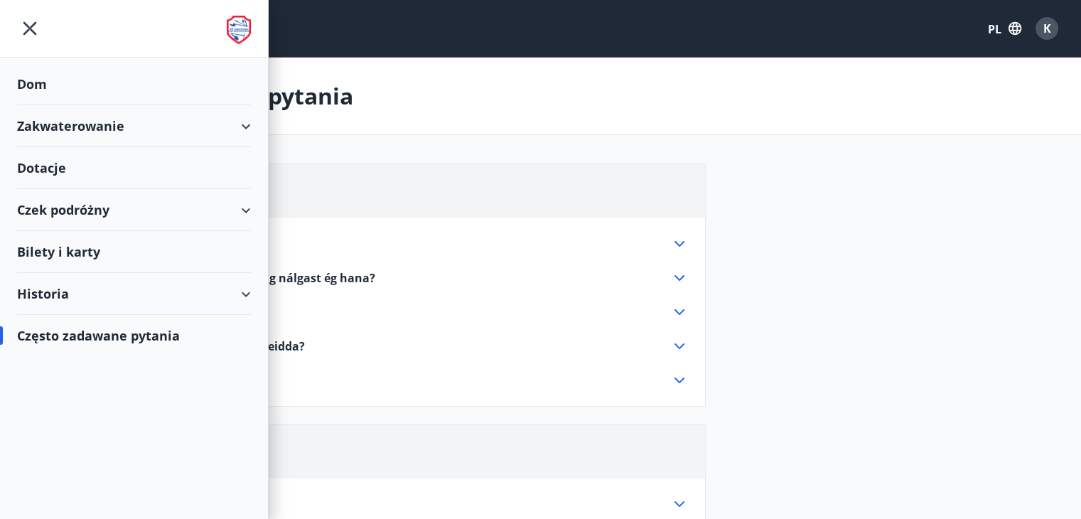
click at [53, 288] on font "Historia" at bounding box center [43, 293] width 52 height 17
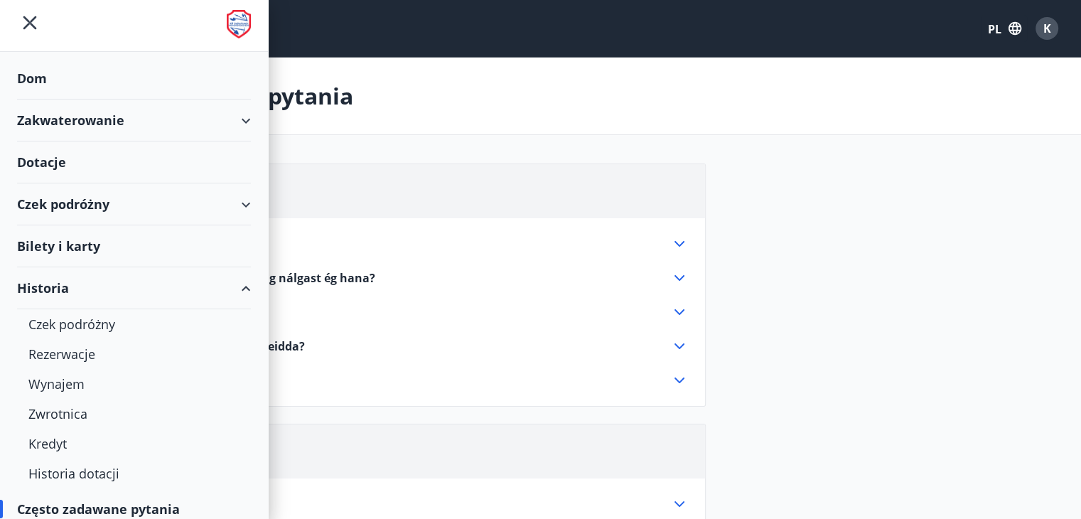
scroll to position [16, 0]
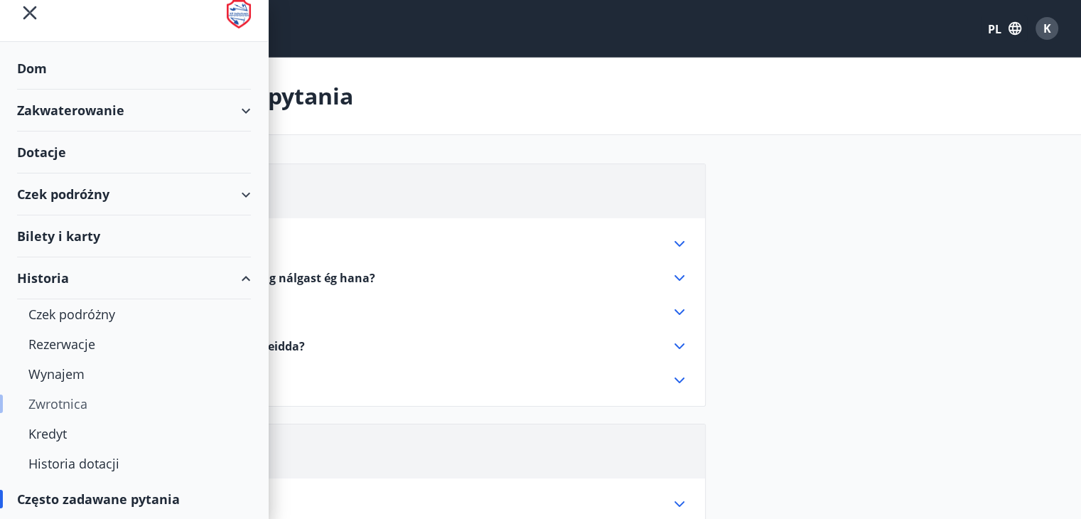
click at [65, 406] on font "Zwrotnica" at bounding box center [57, 403] width 59 height 17
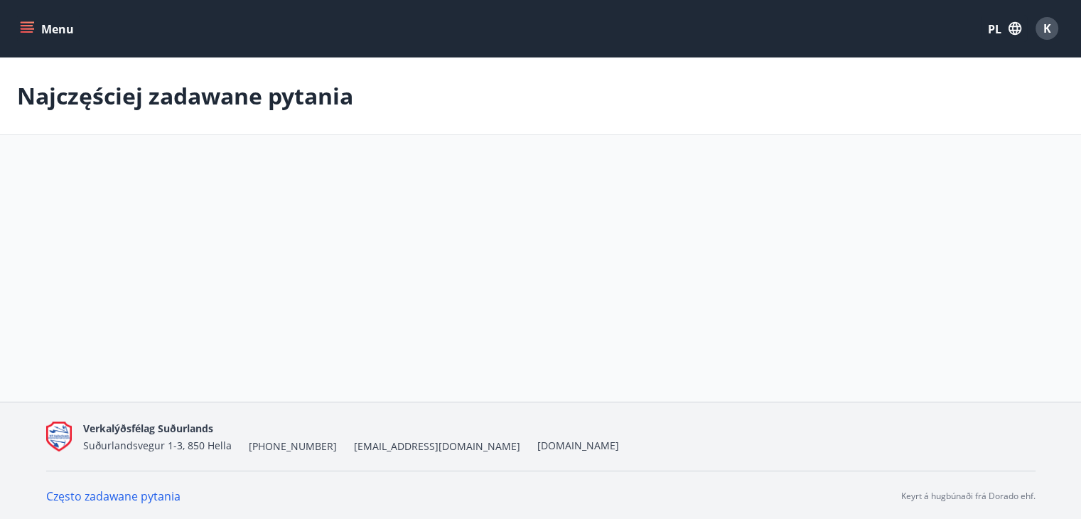
scroll to position [1, 0]
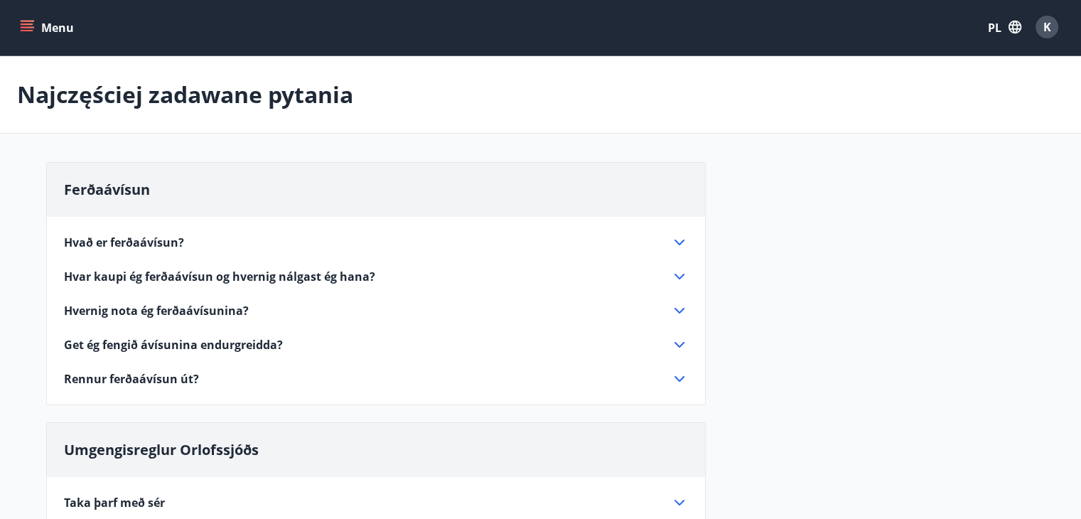
click at [29, 21] on icon "menu" at bounding box center [29, 21] width 16 height 1
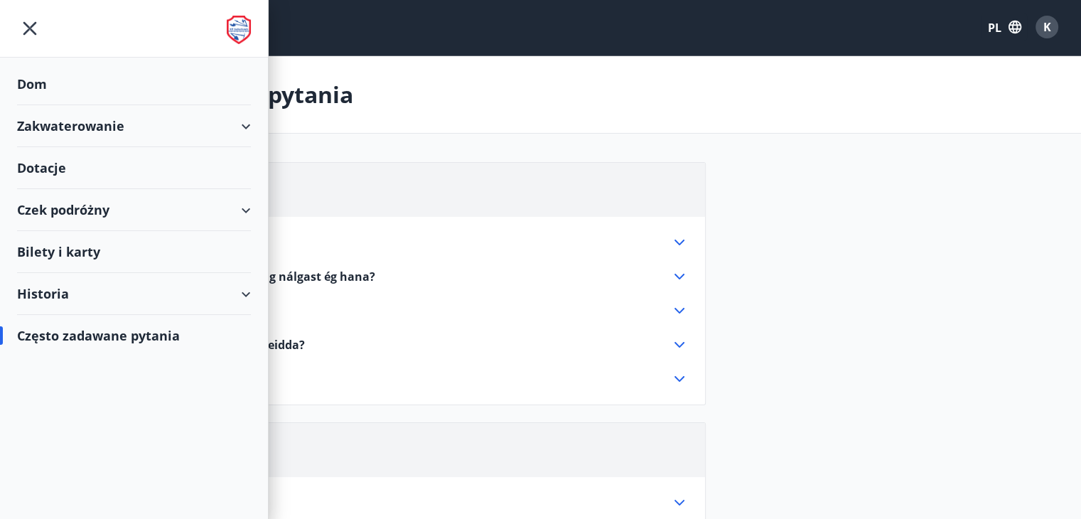
click at [85, 302] on div "Historia" at bounding box center [134, 294] width 234 height 42
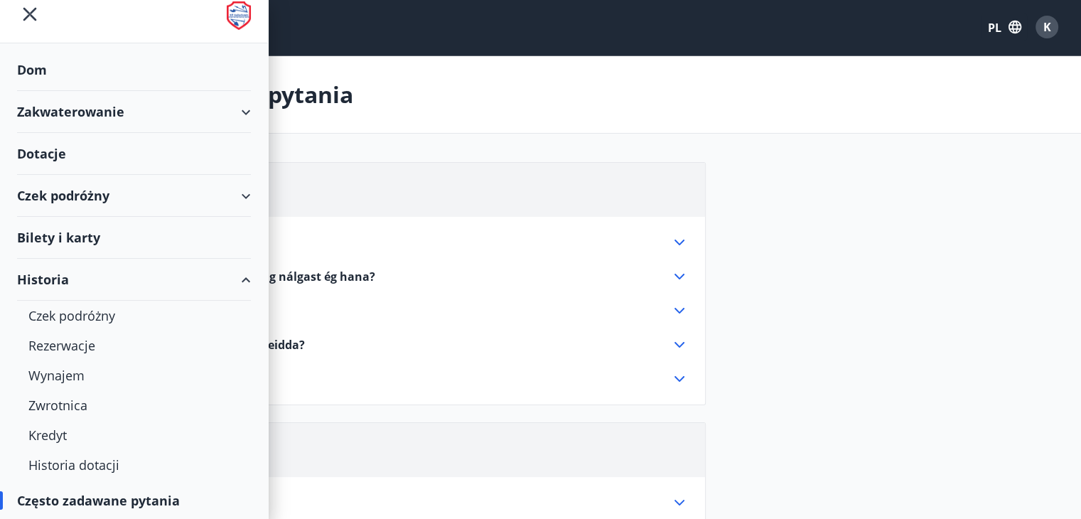
scroll to position [16, 0]
click at [65, 465] on font "Historia dotacji" at bounding box center [73, 463] width 91 height 17
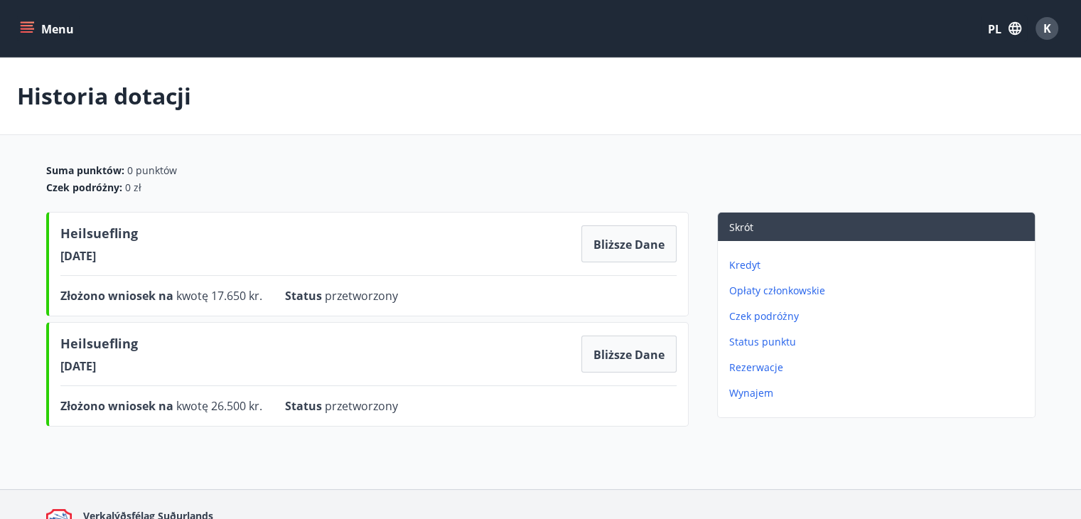
click at [47, 31] on font "Menu" at bounding box center [57, 29] width 33 height 16
click at [453, 191] on div "Czek podróżny : 0 zł" at bounding box center [540, 188] width 989 height 14
click at [23, 31] on icon "menu" at bounding box center [27, 31] width 13 height 1
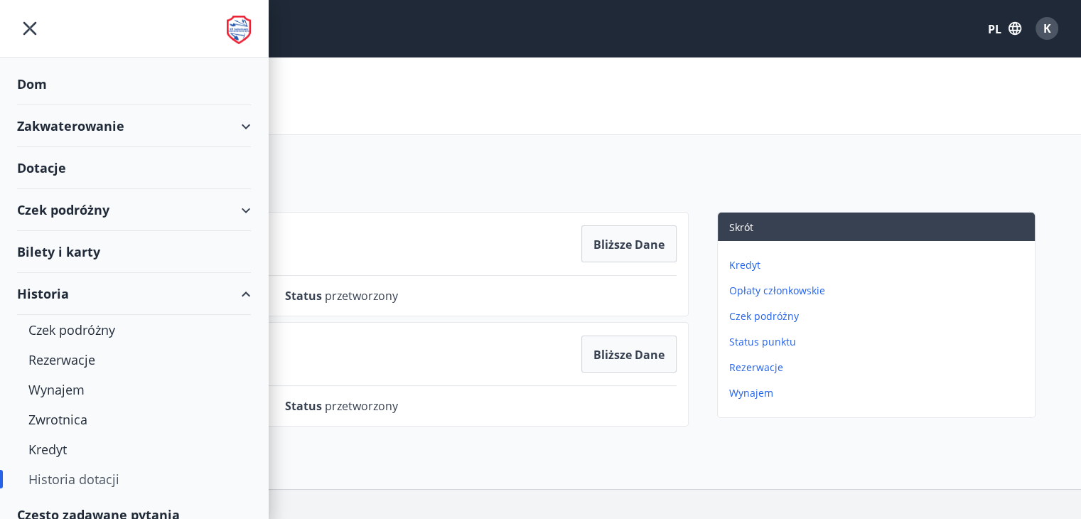
click at [89, 105] on div "Dotacje" at bounding box center [134, 84] width 234 height 42
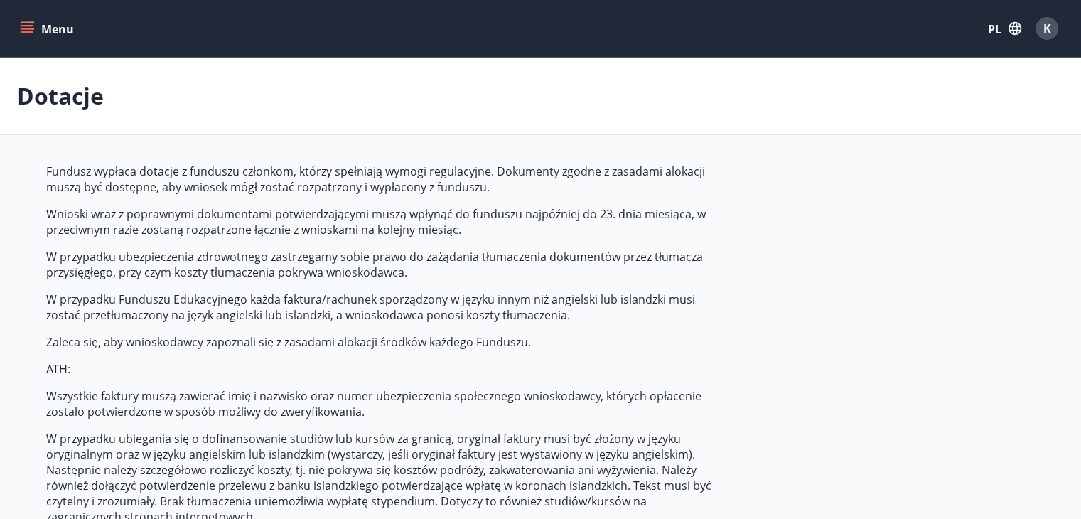
type input "***"
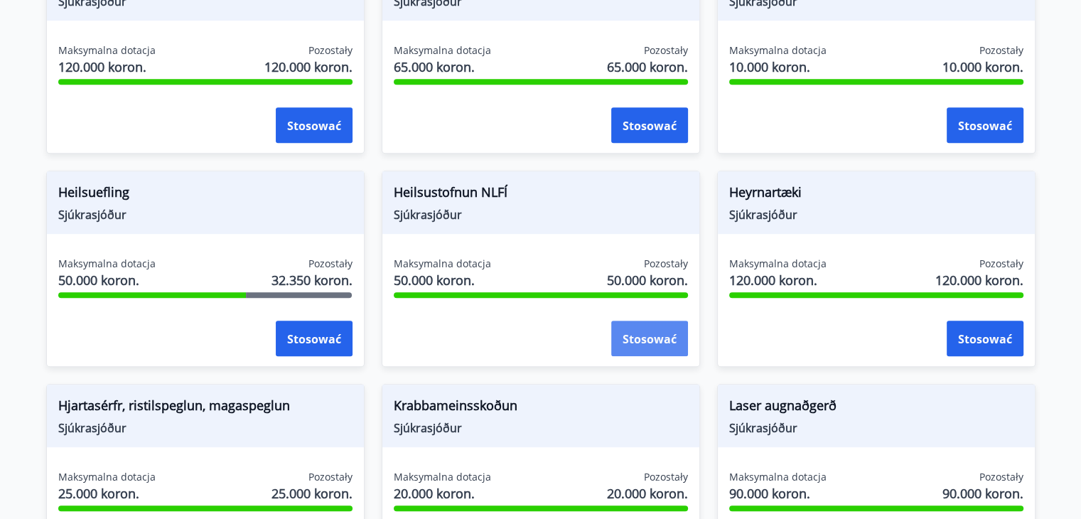
scroll to position [782, 0]
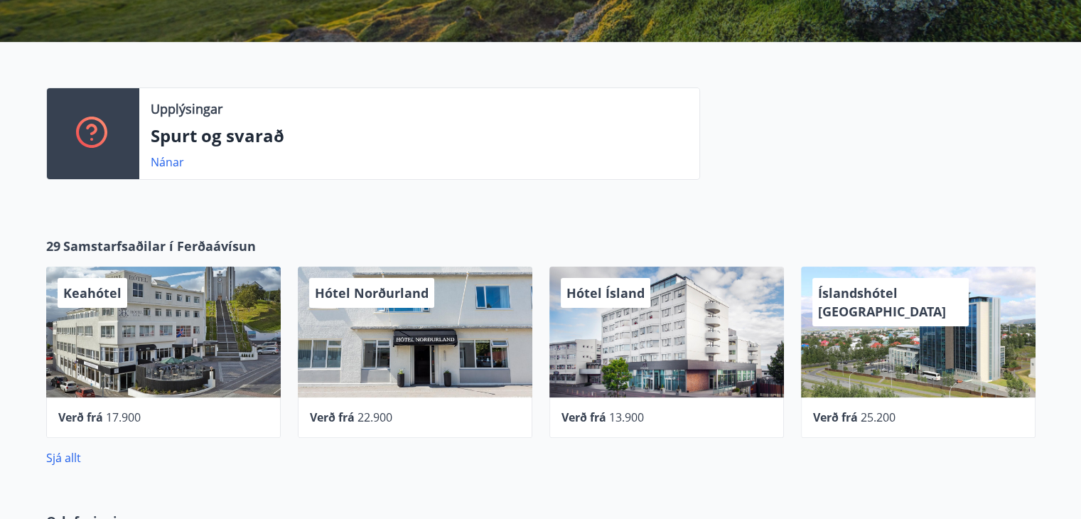
scroll to position [73, 0]
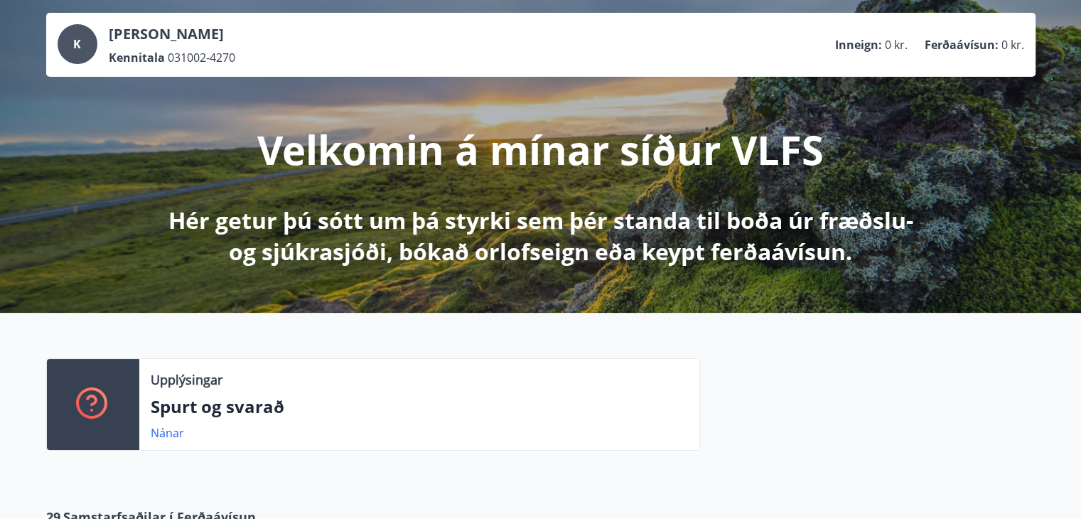
drag, startPoint x: 0, startPoint y: 0, endPoint x: 348, endPoint y: 370, distance: 508.3
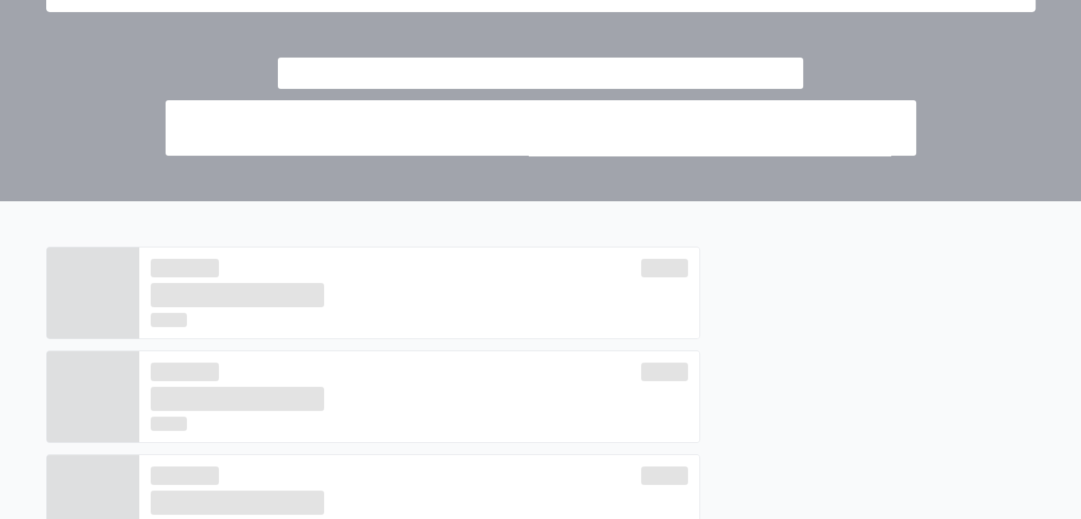
scroll to position [0, 0]
